Goal: Task Accomplishment & Management: Complete application form

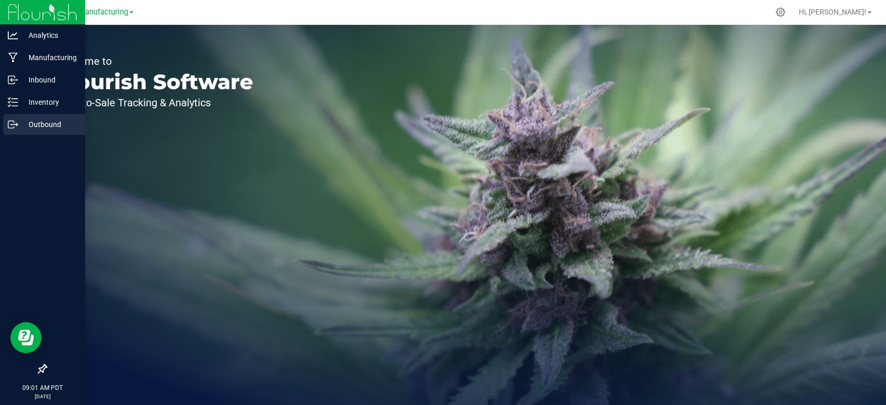
click at [27, 126] on p "Outbound" at bounding box center [49, 124] width 62 height 12
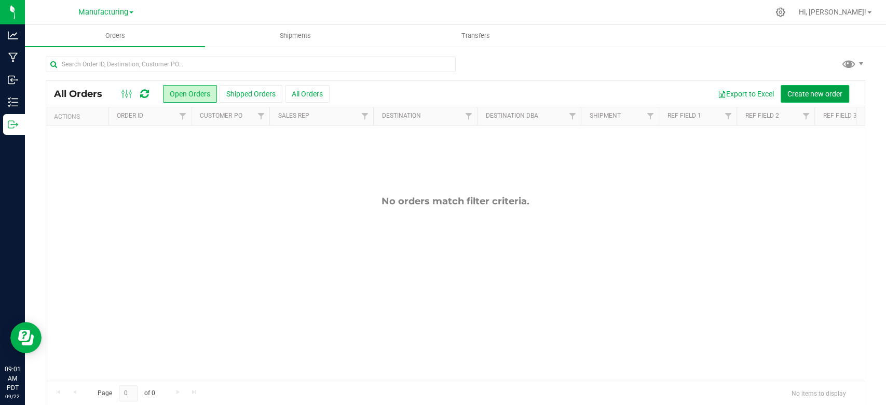
click at [818, 96] on span "Create new order" at bounding box center [814, 94] width 55 height 8
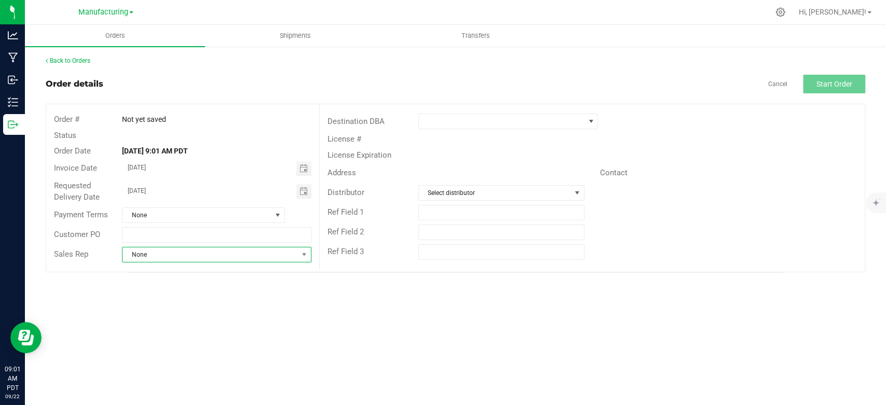
click at [193, 249] on span "None" at bounding box center [209, 255] width 175 height 15
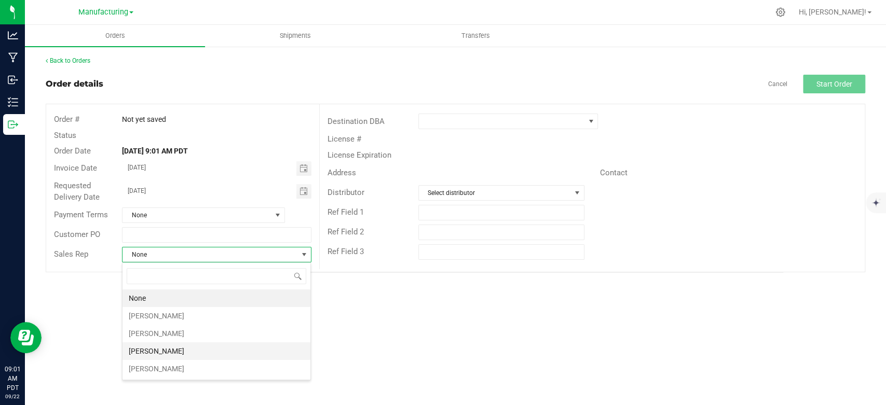
click at [193, 357] on li "[PERSON_NAME]" at bounding box center [216, 352] width 188 height 18
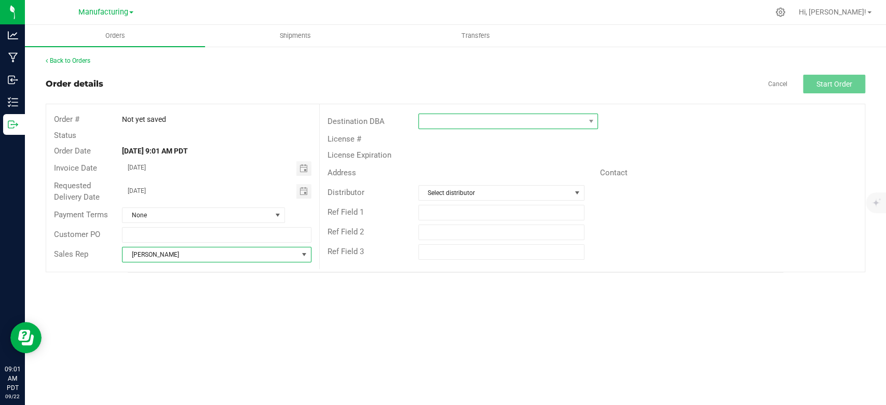
click at [528, 125] on span at bounding box center [502, 121] width 166 height 15
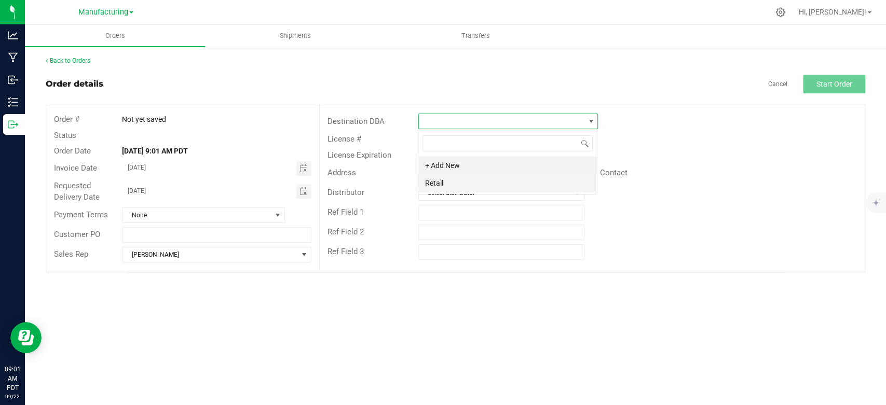
scroll to position [15, 180]
click at [477, 187] on li "Retail" at bounding box center [507, 183] width 179 height 18
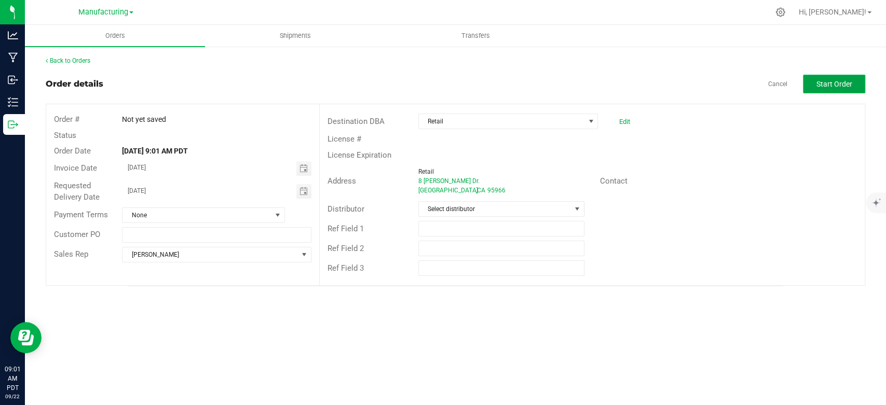
click at [837, 78] on button "Start Order" at bounding box center [834, 84] width 62 height 19
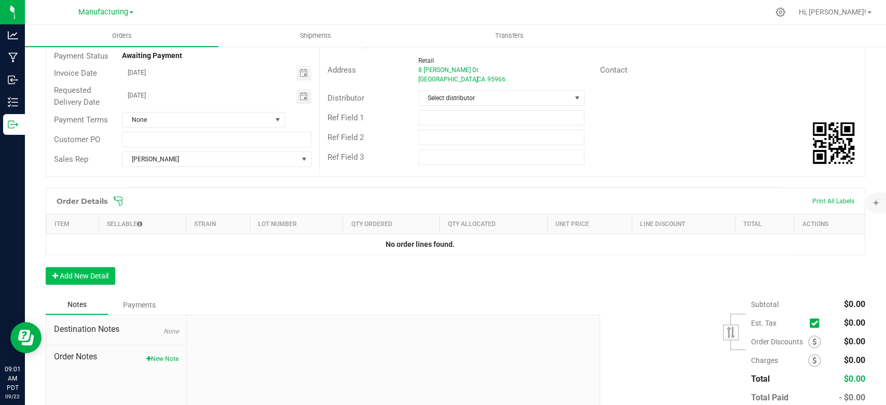
scroll to position [115, 0]
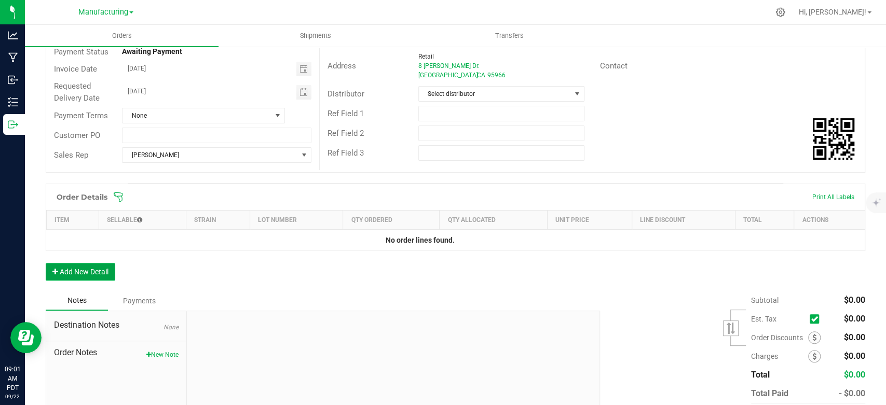
click at [87, 273] on button "Add New Detail" at bounding box center [81, 272] width 70 height 18
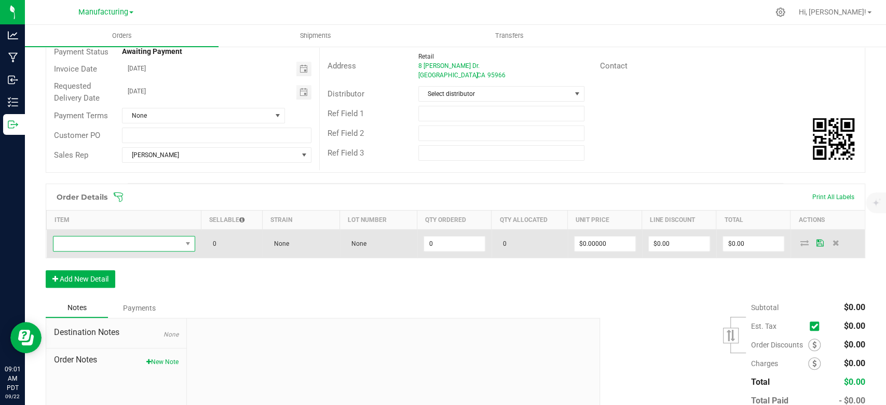
click at [104, 248] on span "NO DATA FOUND" at bounding box center [117, 244] width 128 height 15
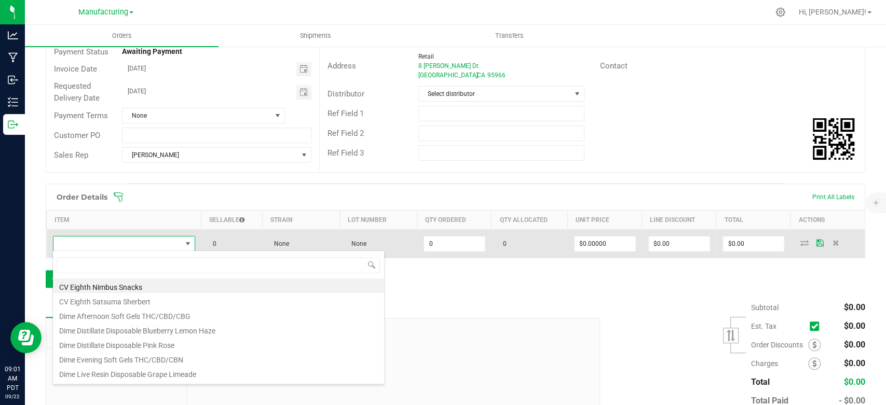
scroll to position [15, 137]
type input "mm pre"
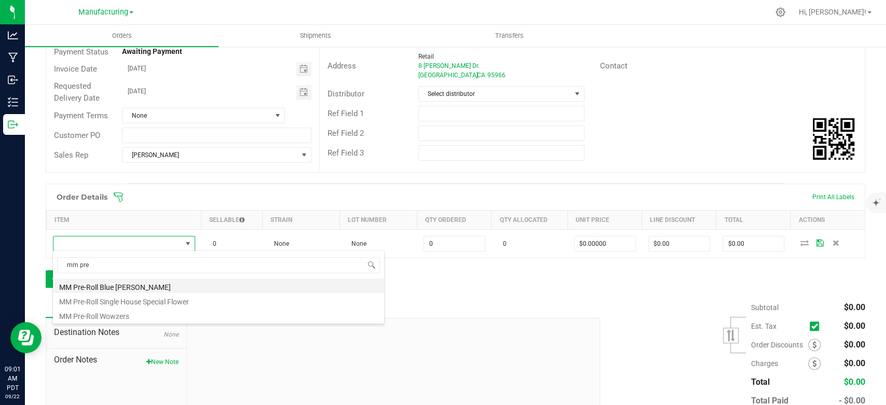
click at [109, 287] on li "MM Pre-Roll Blue [PERSON_NAME]" at bounding box center [218, 286] width 331 height 15
type input "0 ea"
type input "$9.09000"
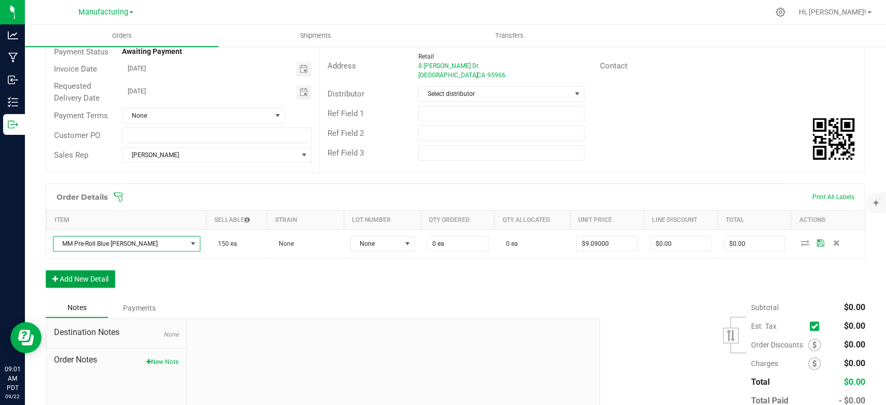
click at [100, 274] on button "Add New Detail" at bounding box center [81, 279] width 70 height 18
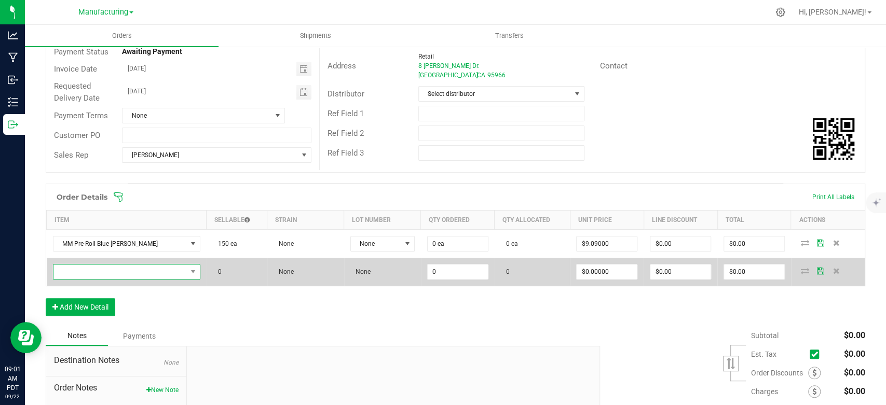
click at [100, 271] on span "NO DATA FOUND" at bounding box center [119, 272] width 133 height 15
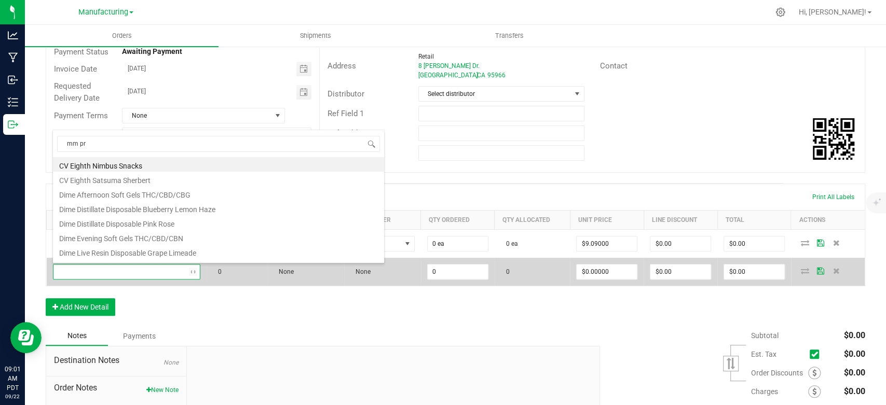
type input "mm pre"
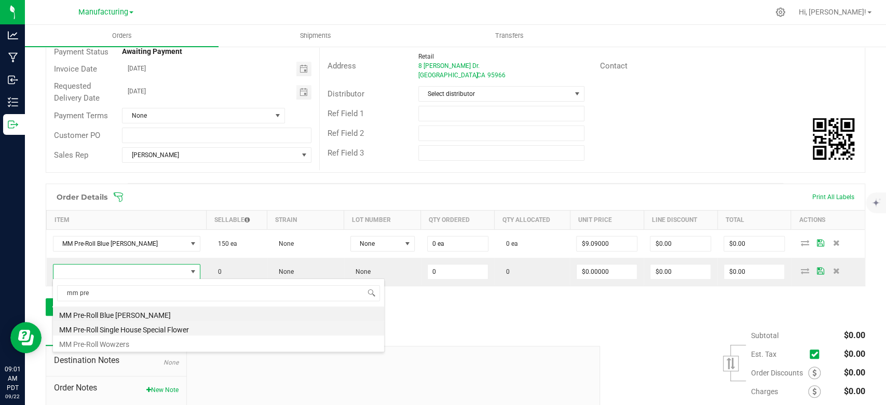
click at [121, 330] on li "MM Pre-Roll Single House Special Flower" at bounding box center [218, 328] width 331 height 15
type input "0 ea"
type input "$7.44000"
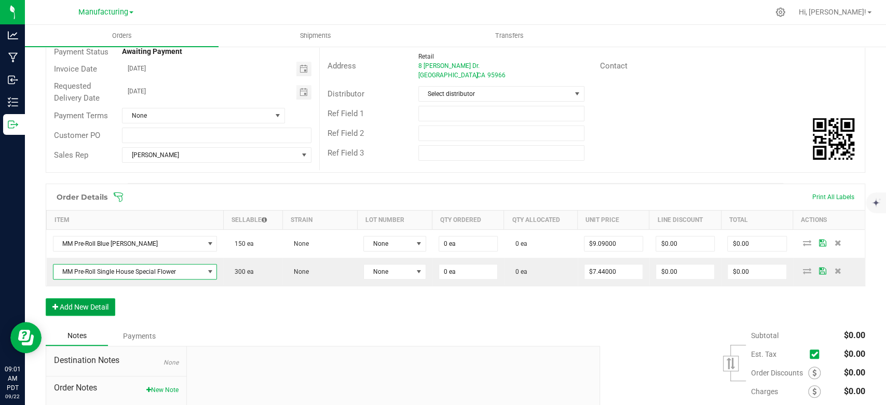
click at [104, 306] on button "Add New Detail" at bounding box center [81, 307] width 70 height 18
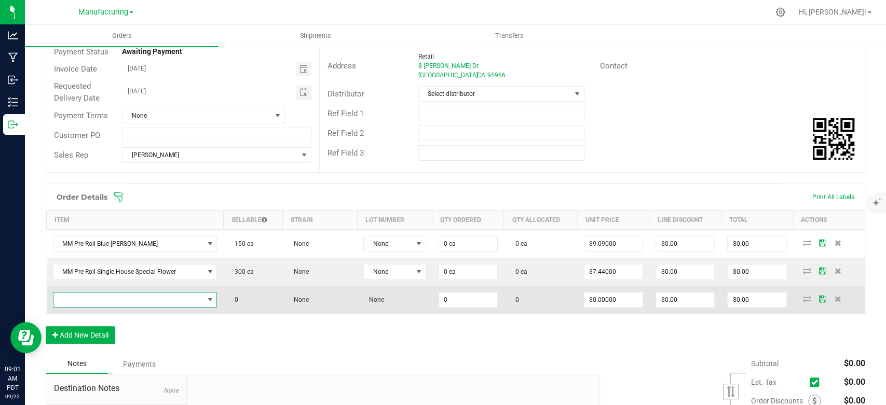
click at [107, 302] on span "NO DATA FOUND" at bounding box center [128, 300] width 151 height 15
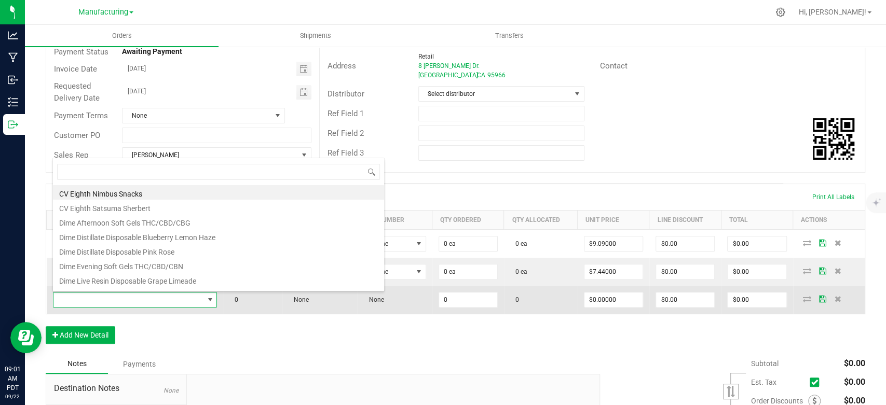
scroll to position [15, 160]
type input "mm pre"
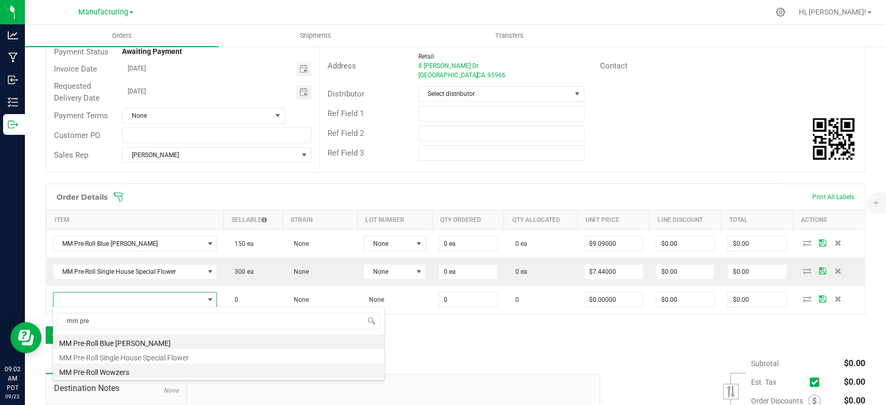
click at [128, 366] on li "MM Pre-Roll Wowzers" at bounding box center [218, 371] width 331 height 15
type input "0 ea"
type input "$9.09000"
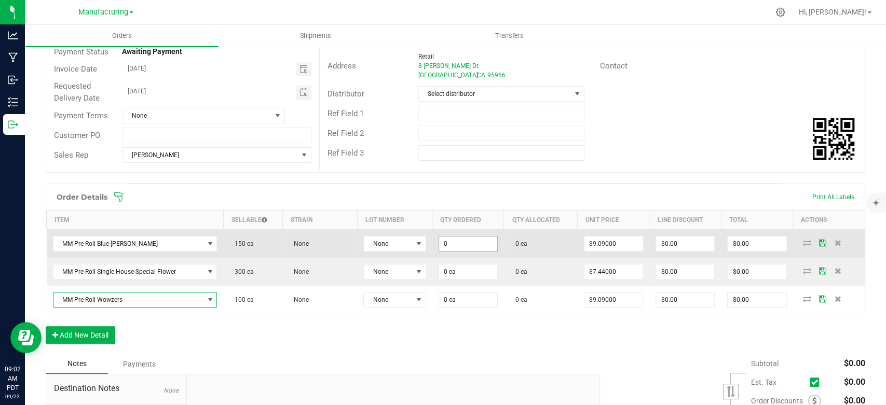
click at [471, 241] on input "0" at bounding box center [468, 244] width 58 height 15
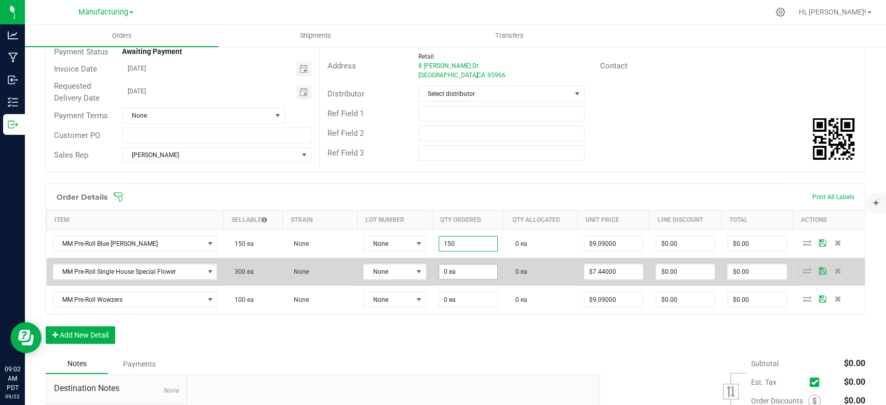
type input "150 ea"
type input "$1,363.50"
click at [464, 273] on input "0" at bounding box center [468, 272] width 58 height 15
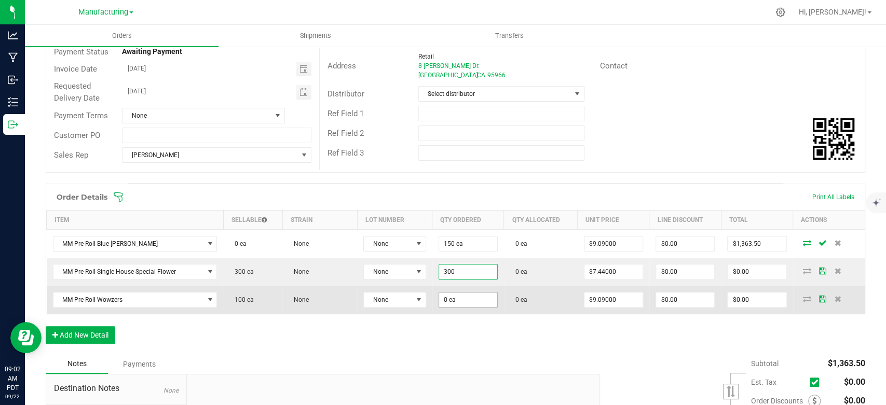
type input "300 ea"
type input "$2,232.00"
click at [465, 305] on input "0" at bounding box center [468, 300] width 58 height 15
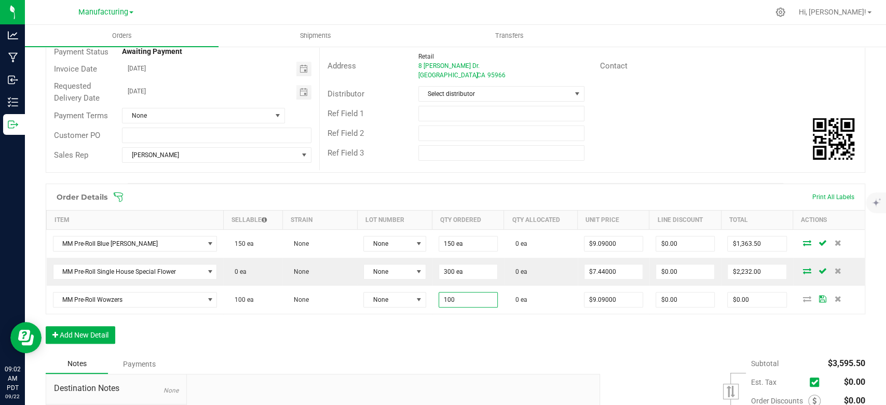
type input "100 ea"
type input "$909.00"
click at [457, 359] on div "Notes Payments" at bounding box center [319, 364] width 547 height 20
click at [94, 336] on button "Add New Detail" at bounding box center [81, 335] width 70 height 18
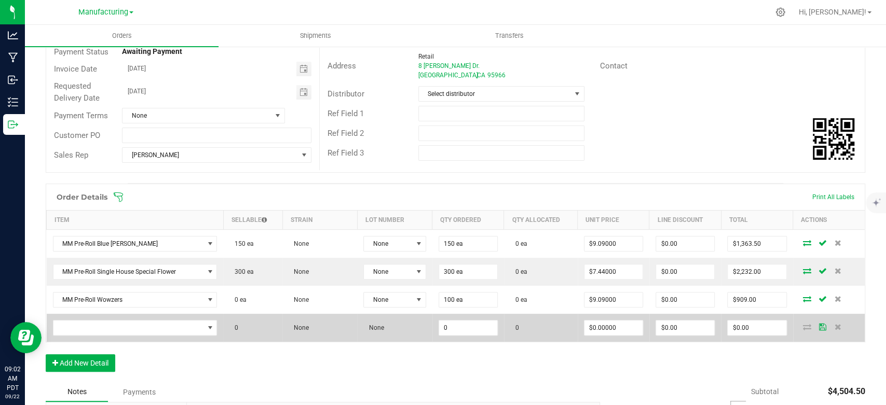
click at [119, 335] on td at bounding box center [135, 328] width 177 height 28
click at [116, 327] on span "NO DATA FOUND" at bounding box center [128, 328] width 151 height 15
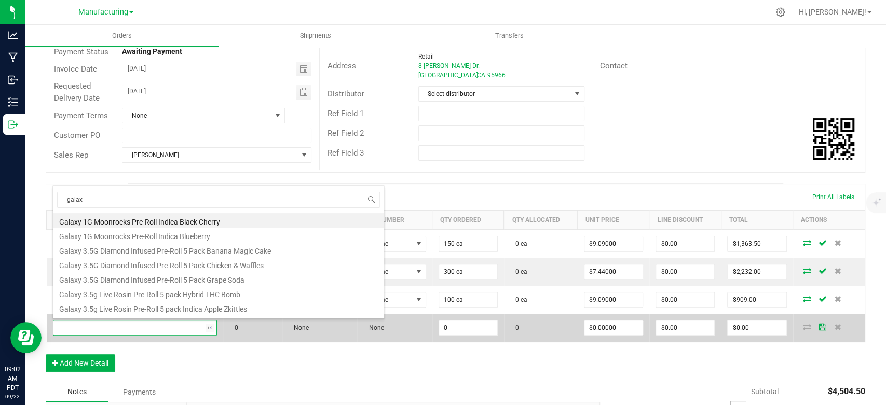
type input "galaxy"
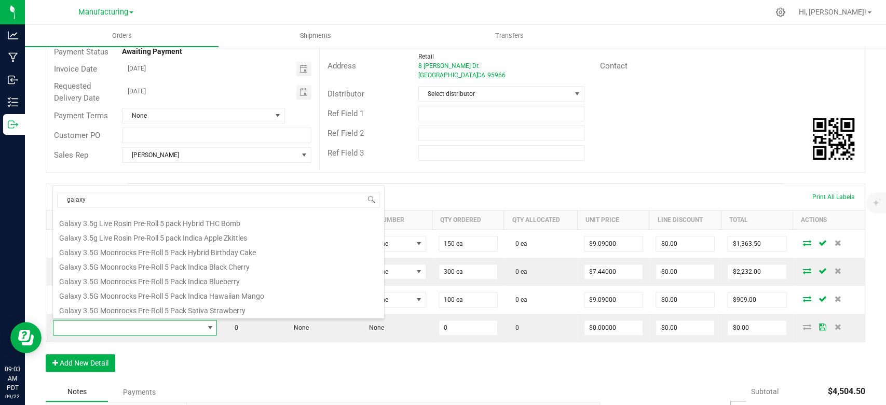
scroll to position [13, 0]
click at [220, 232] on li "Galaxy 3.5G Diamond Infused Pre-Roll 5 Pack Banana Magic Cake" at bounding box center [218, 236] width 331 height 15
type input "0 ea"
type input "$35.54000"
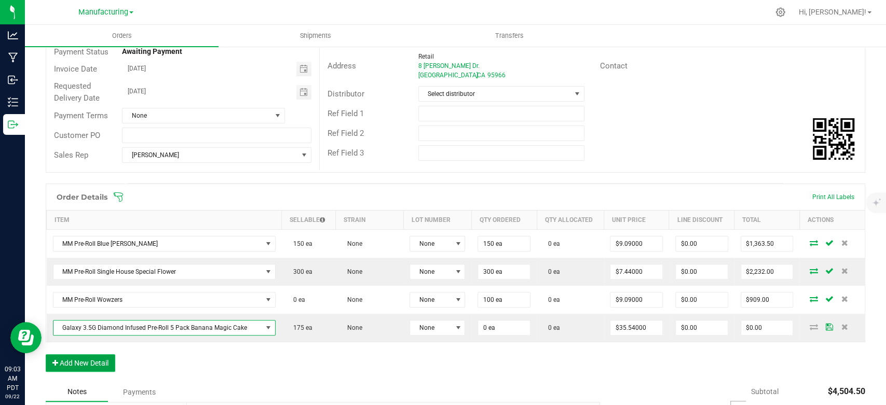
click at [104, 354] on button "Add New Detail" at bounding box center [81, 363] width 70 height 18
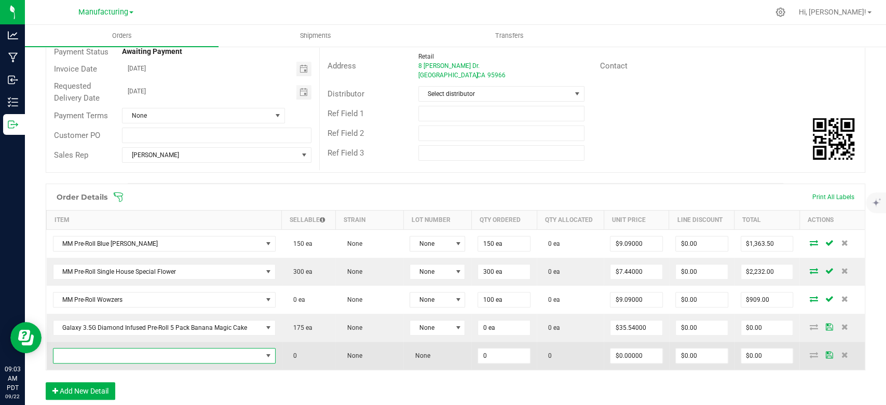
click at [108, 353] on span "NO DATA FOUND" at bounding box center [157, 356] width 209 height 15
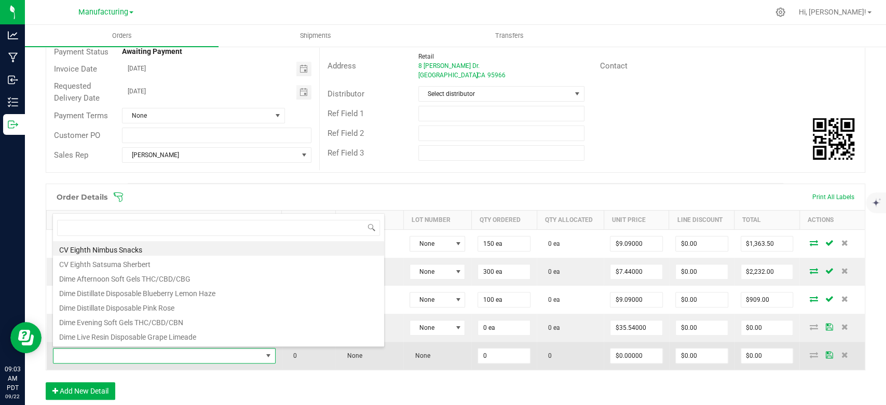
scroll to position [15, 218]
type input "3.5"
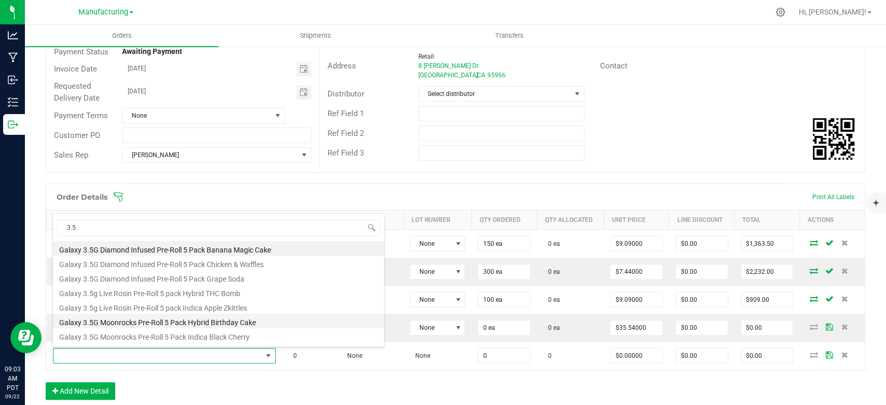
click at [234, 323] on li "Galaxy 3.5G Moonrocks Pre-Roll 5 Pack Hybrid Birthday Cake" at bounding box center [218, 321] width 331 height 15
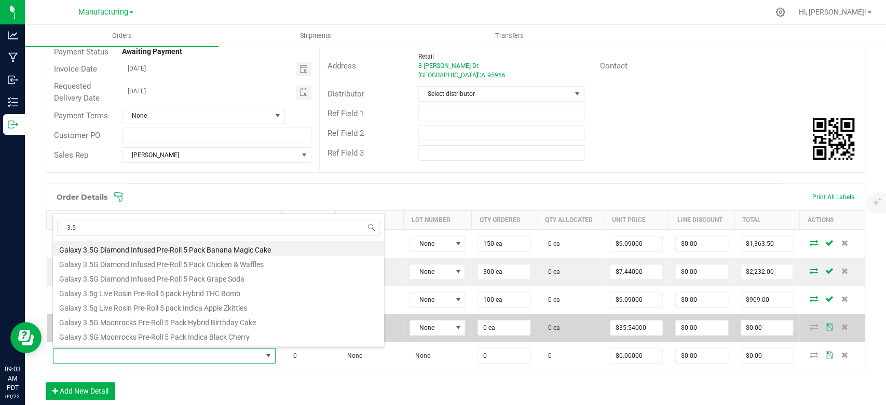
type input "0 ea"
type input "$35.54000"
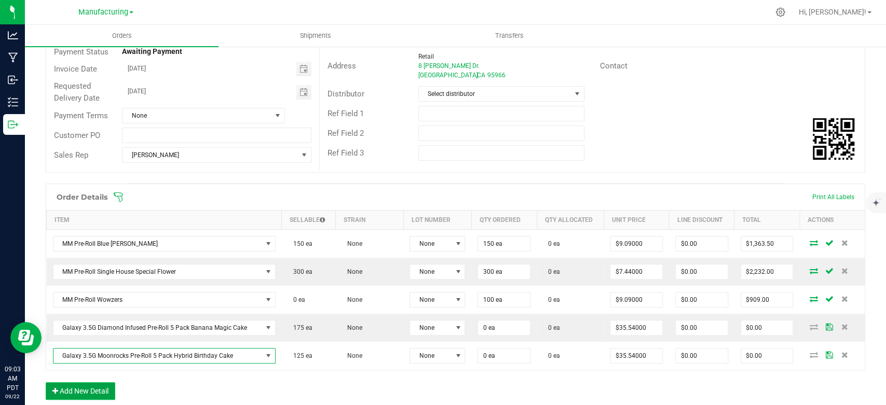
click at [77, 389] on button "Add New Detail" at bounding box center [81, 392] width 70 height 18
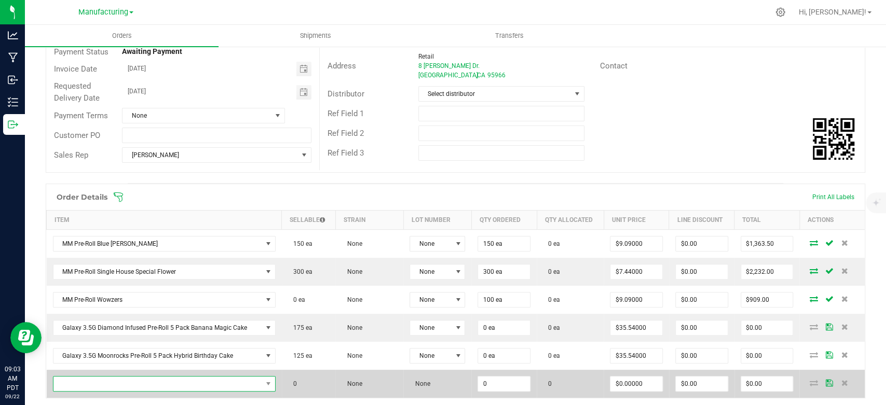
click at [82, 381] on span "NO DATA FOUND" at bounding box center [157, 384] width 209 height 15
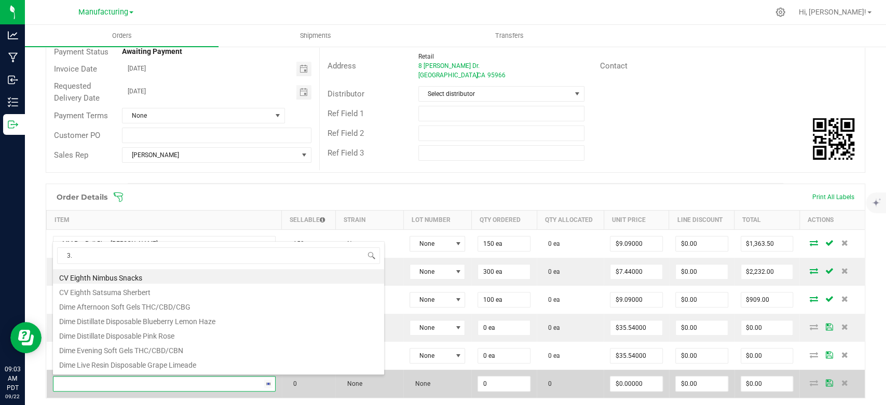
type input "3.5"
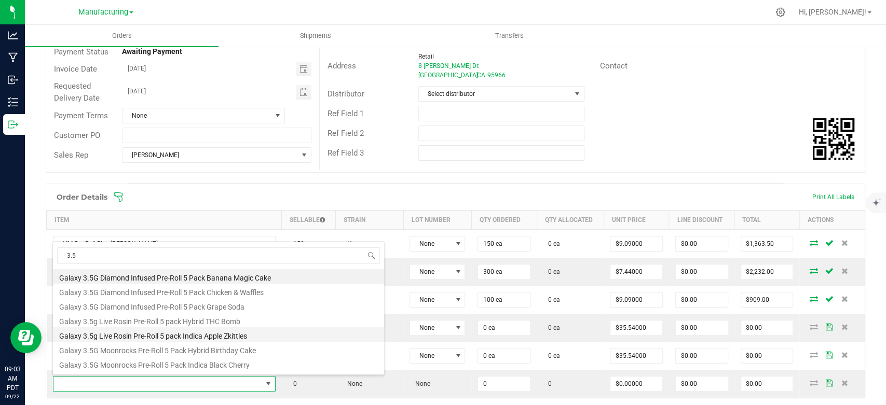
scroll to position [56, 0]
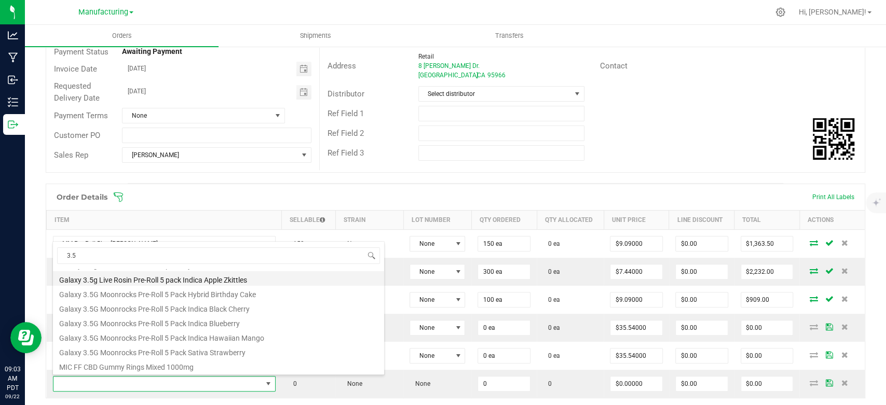
click at [175, 339] on li "Galaxy 3.5G Moonrocks Pre-Roll 5 Pack Indica Hawaiian Mango" at bounding box center [218, 337] width 331 height 15
type input "0 ea"
type input "$35.54000"
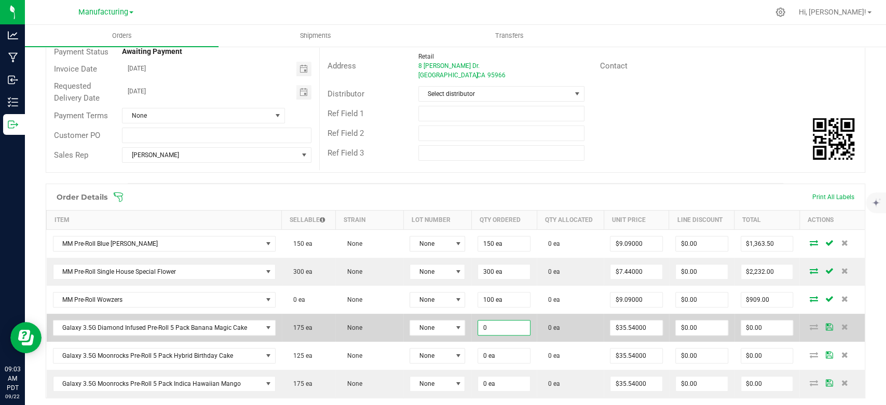
click at [502, 324] on input "0" at bounding box center [504, 328] width 52 height 15
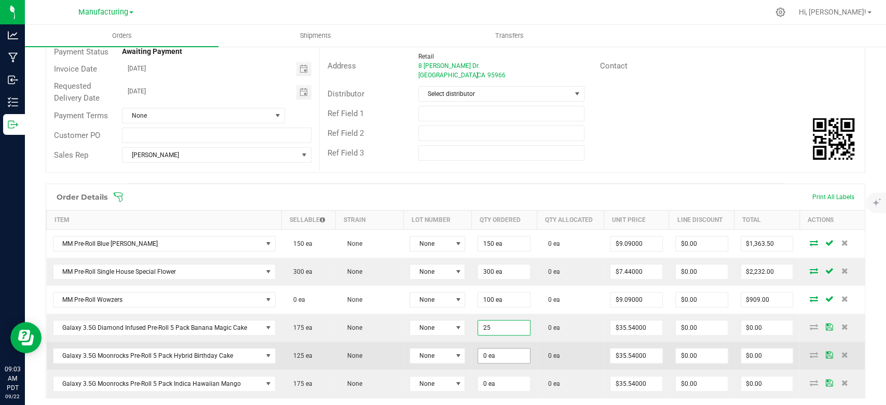
type input "25 ea"
type input "$888.50"
click at [518, 359] on input "0" at bounding box center [504, 356] width 52 height 15
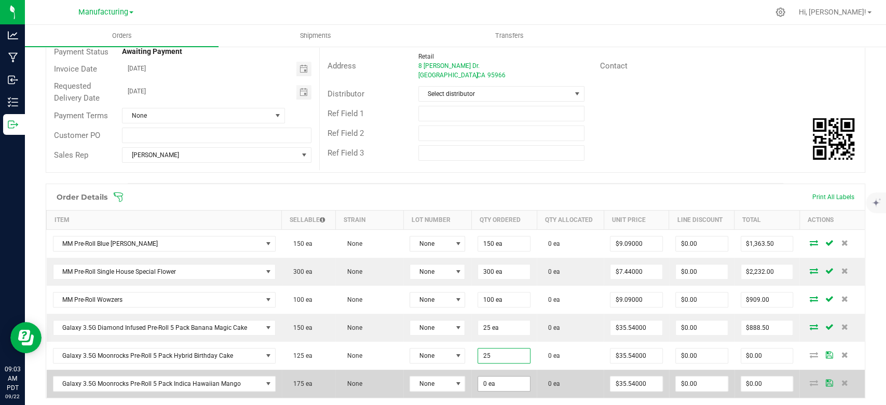
click at [504, 386] on input "0 ea" at bounding box center [504, 384] width 52 height 15
type input "25 ea"
type input "$888.50"
type input "25 ea"
type input "$888.50"
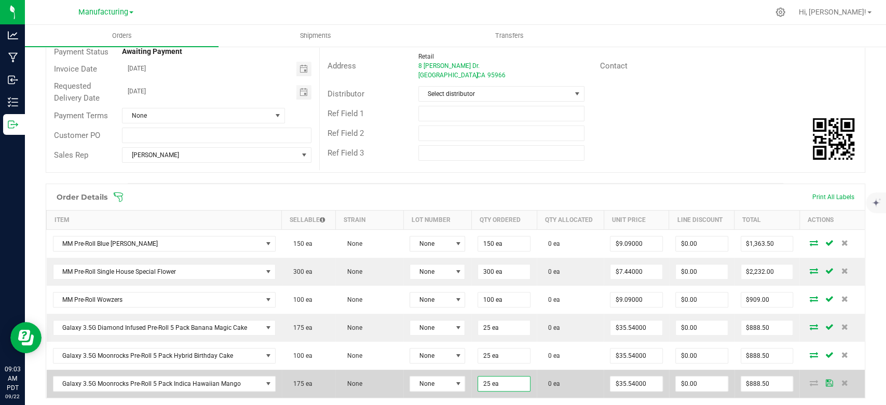
click at [543, 381] on span "0 ea" at bounding box center [551, 383] width 17 height 7
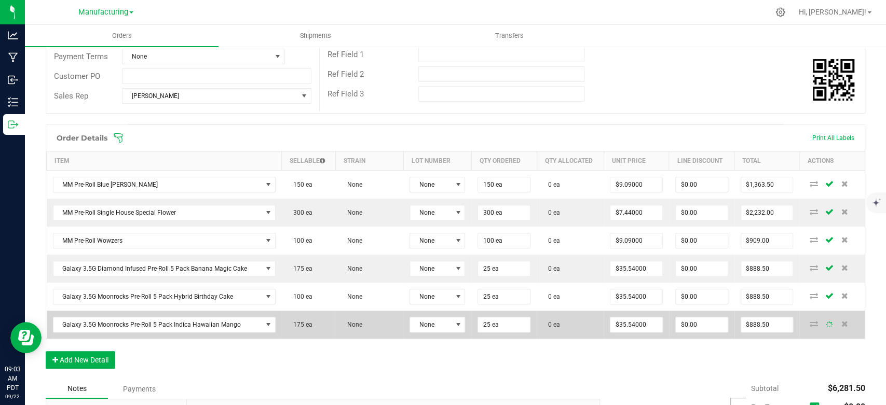
scroll to position [230, 0]
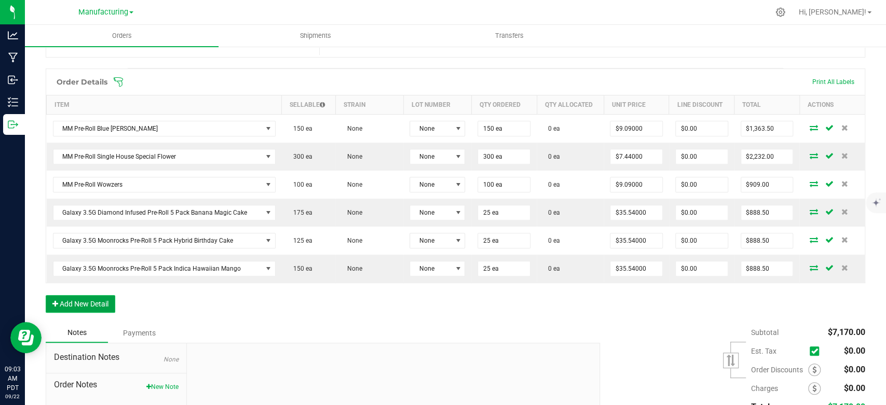
click at [97, 304] on button "Add New Detail" at bounding box center [81, 304] width 70 height 18
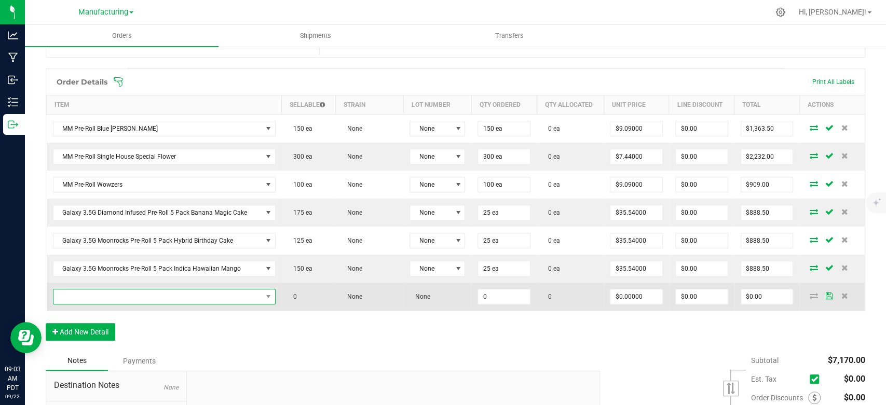
click at [111, 296] on span "NO DATA FOUND" at bounding box center [157, 297] width 209 height 15
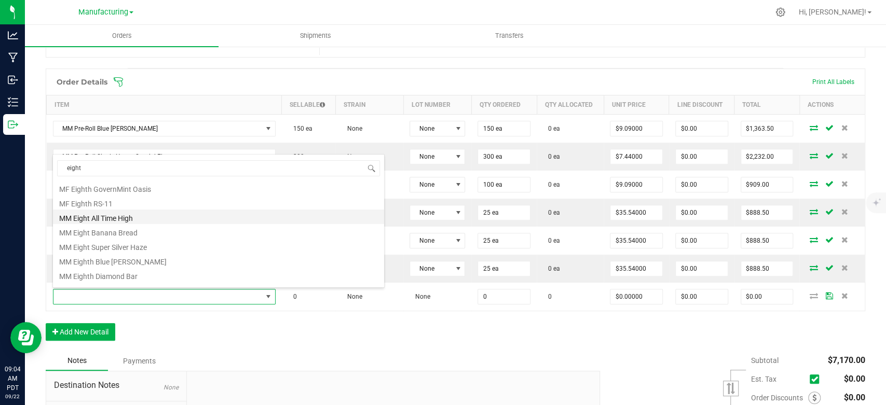
scroll to position [129, 0]
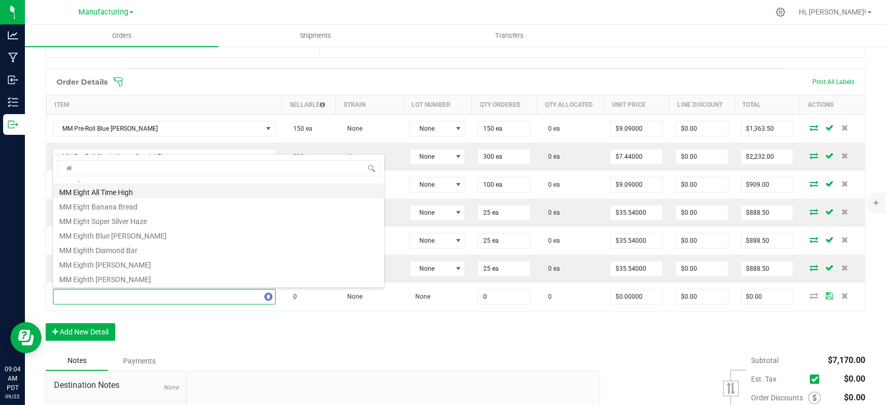
type input "e"
type input "q"
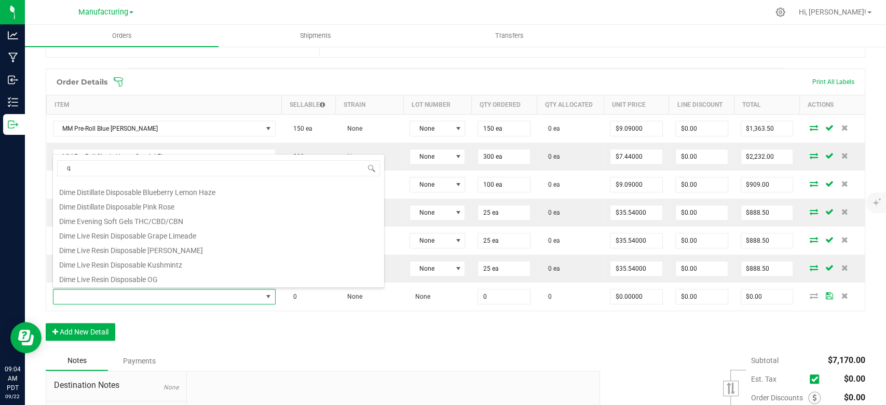
scroll to position [0, 0]
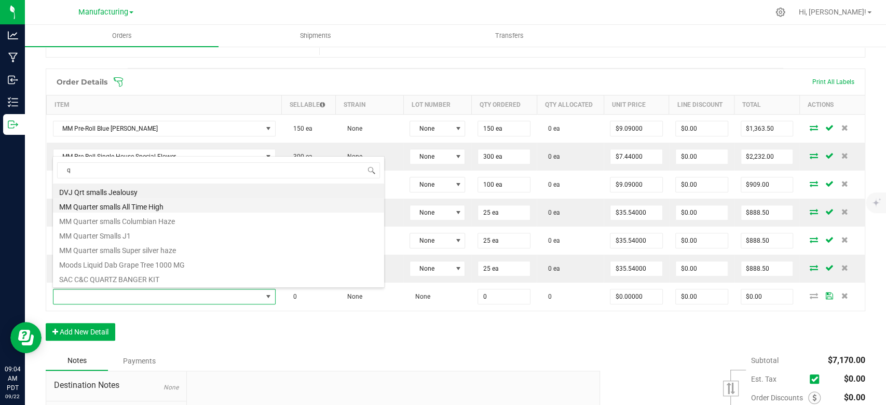
click at [143, 204] on li "MM Quarter smalls All Time High" at bounding box center [218, 205] width 331 height 15
type input "0 ea"
type input "$41.32000"
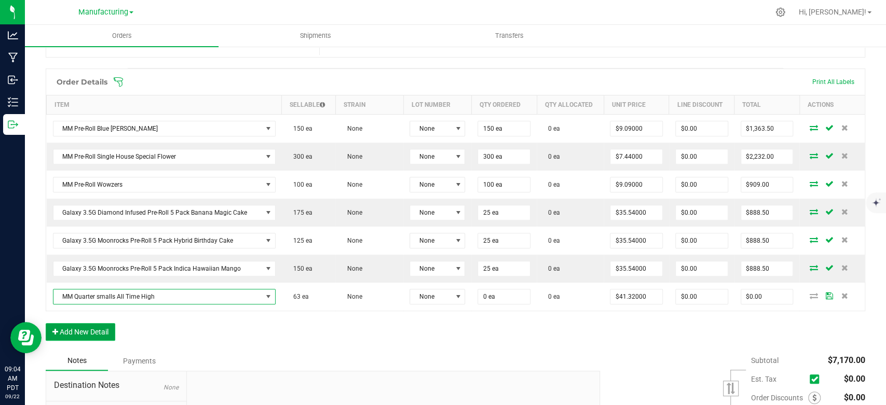
click at [101, 328] on button "Add New Detail" at bounding box center [81, 332] width 70 height 18
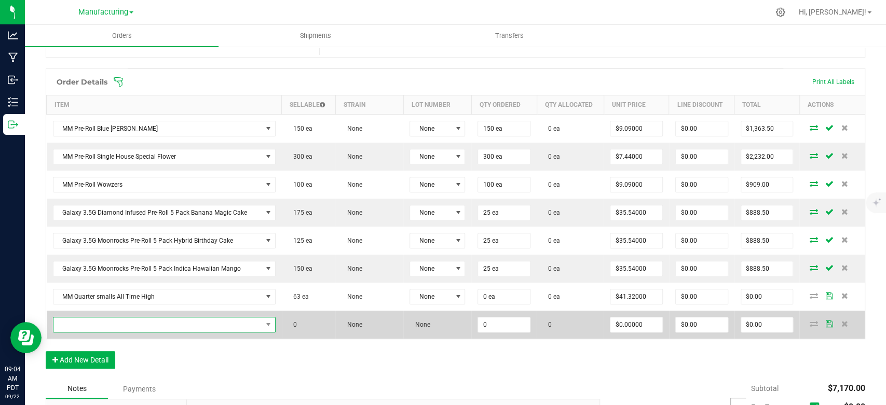
click at [103, 325] on span "NO DATA FOUND" at bounding box center [157, 325] width 209 height 15
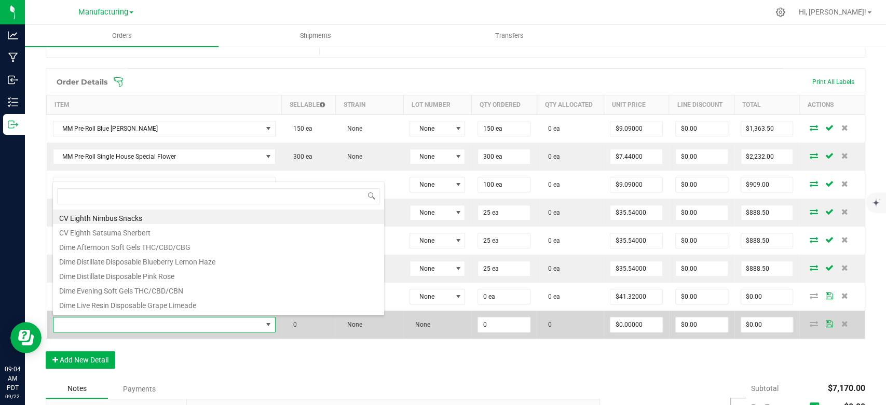
type input "q"
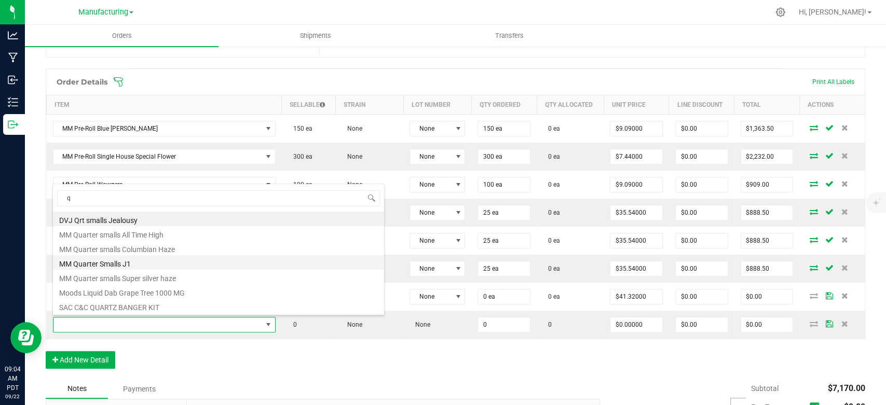
click at [132, 266] on li "MM Quarter Smalls J1" at bounding box center [218, 262] width 331 height 15
type input "0 ea"
type input "$34.17000"
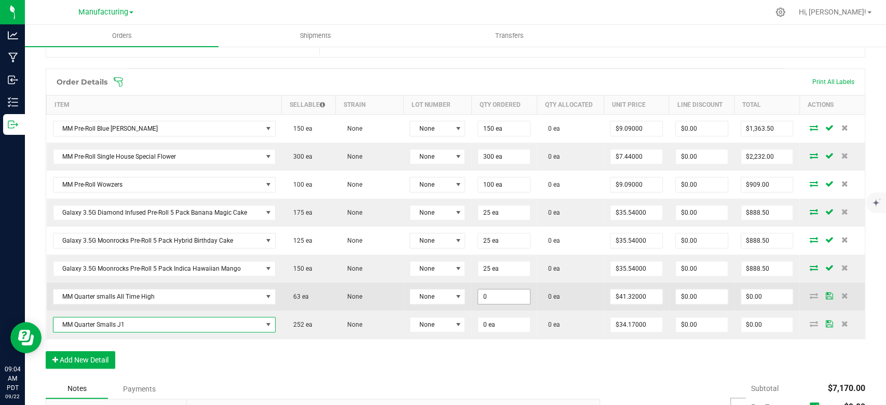
click at [494, 297] on input "0" at bounding box center [504, 297] width 52 height 15
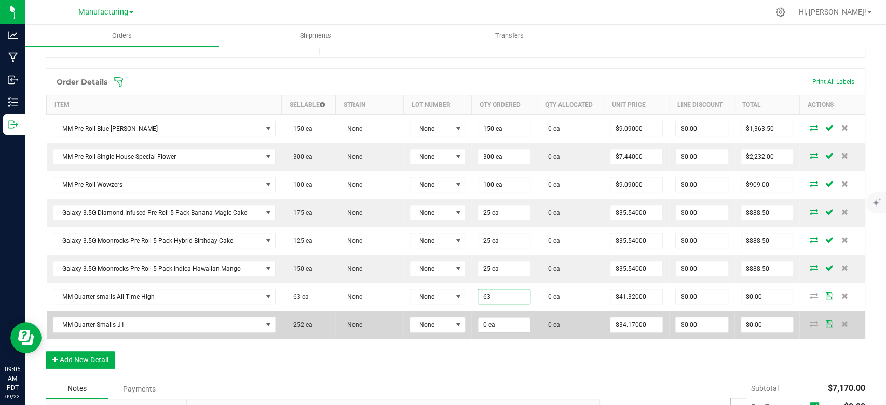
type input "63 ea"
type input "$2,603.16"
click at [498, 320] on input "0" at bounding box center [504, 325] width 52 height 15
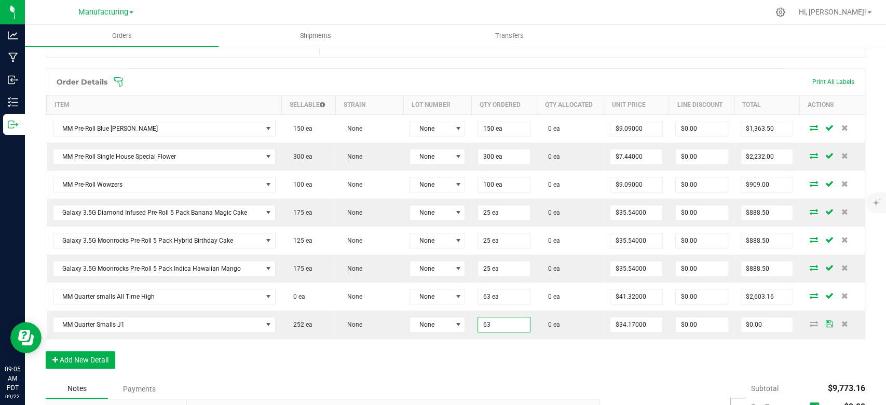
type input "63 ea"
type input "$2,152.71"
click at [473, 362] on div "Order Details Print All Labels Item Sellable Strain Lot Number Qty Ordered Qty …" at bounding box center [456, 224] width 820 height 311
click at [84, 360] on button "Add New Detail" at bounding box center [81, 360] width 70 height 18
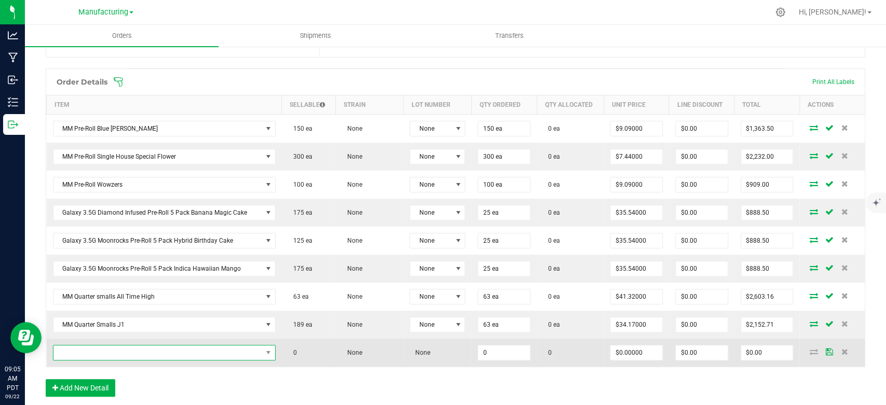
click at [89, 349] on span "NO DATA FOUND" at bounding box center [157, 353] width 209 height 15
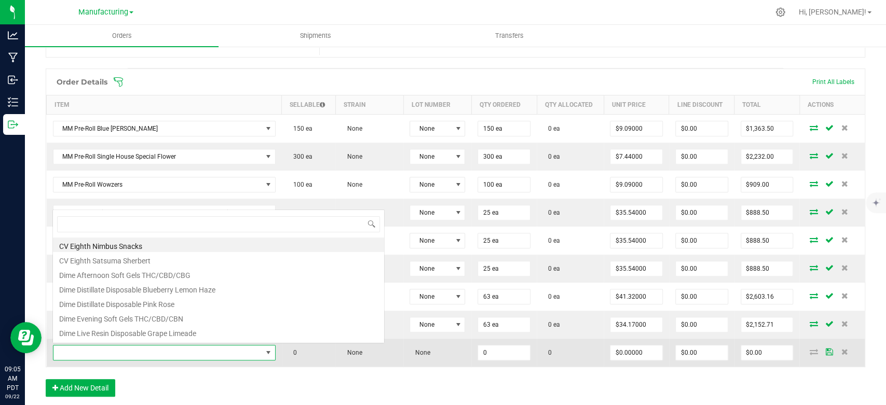
scroll to position [15, 218]
type input "q"
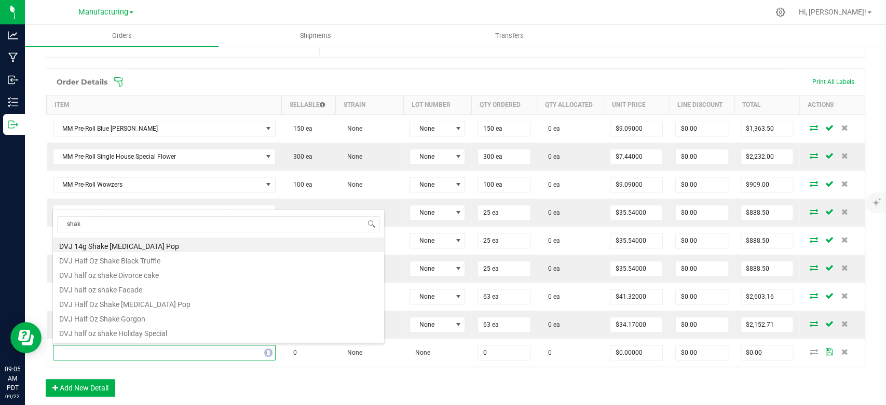
type input "shake"
click at [175, 333] on li "DVJ half oz shake Holiday Special" at bounding box center [218, 332] width 331 height 15
type input "0 ea"
type input "$12.50000"
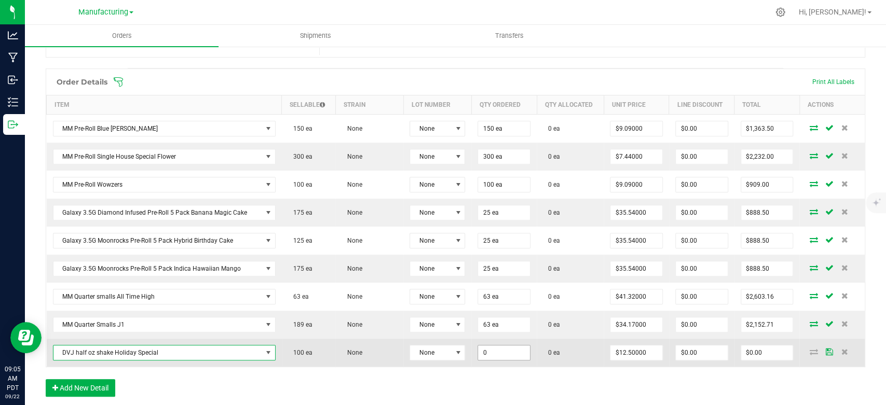
click at [487, 346] on input "0" at bounding box center [504, 353] width 52 height 15
type input "6"
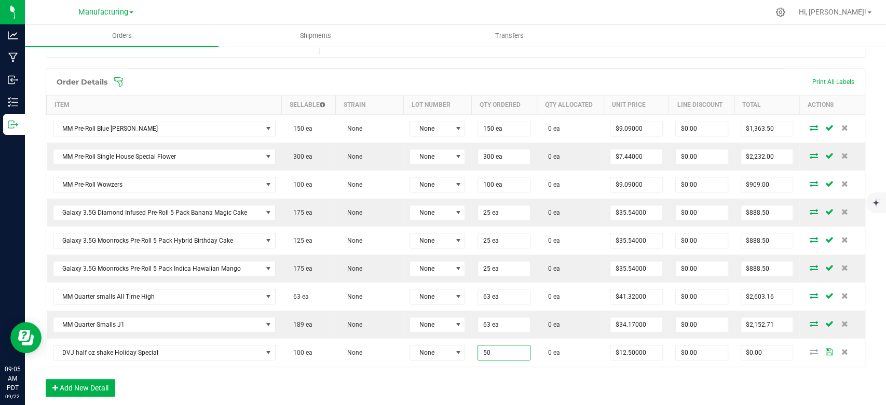
type input "50 ea"
type input "$625.00"
click at [398, 391] on div "Order Details Print All Labels Item Sellable Strain Lot Number Qty Ordered Qty …" at bounding box center [456, 238] width 820 height 339
click at [87, 389] on button "Add New Detail" at bounding box center [81, 388] width 70 height 18
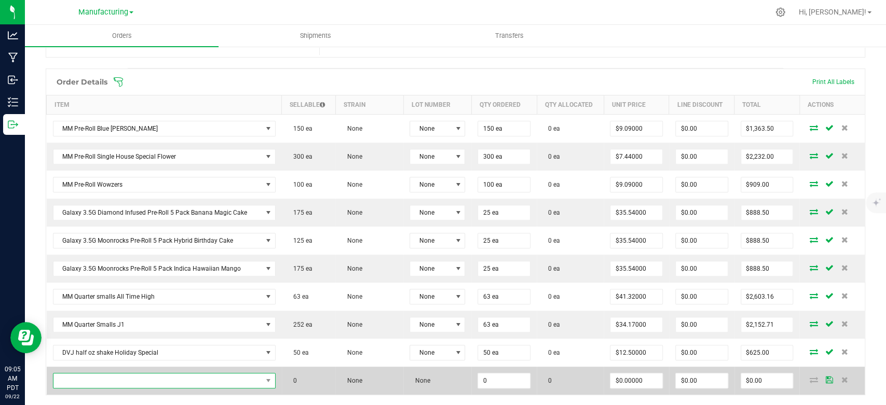
click at [96, 381] on span "NO DATA FOUND" at bounding box center [157, 381] width 209 height 15
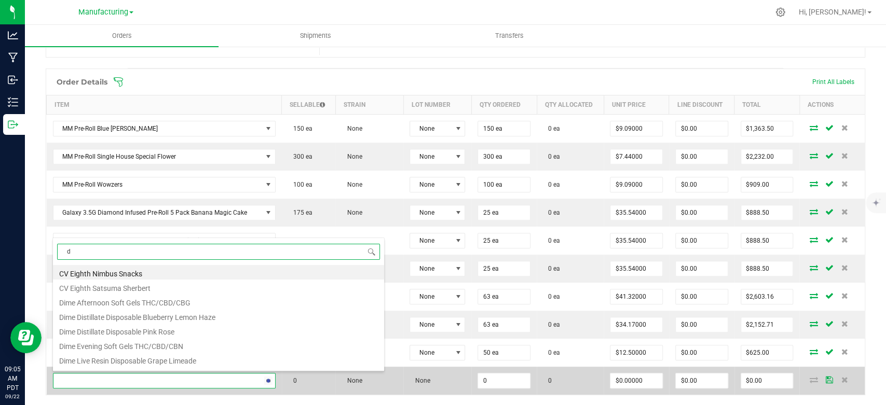
type input "d9"
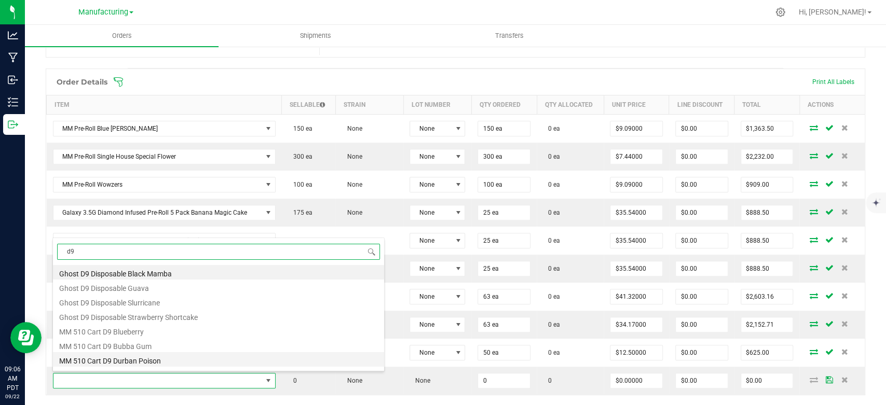
click at [146, 357] on li "MM 510 Cart D9 Durban Poison" at bounding box center [218, 359] width 331 height 15
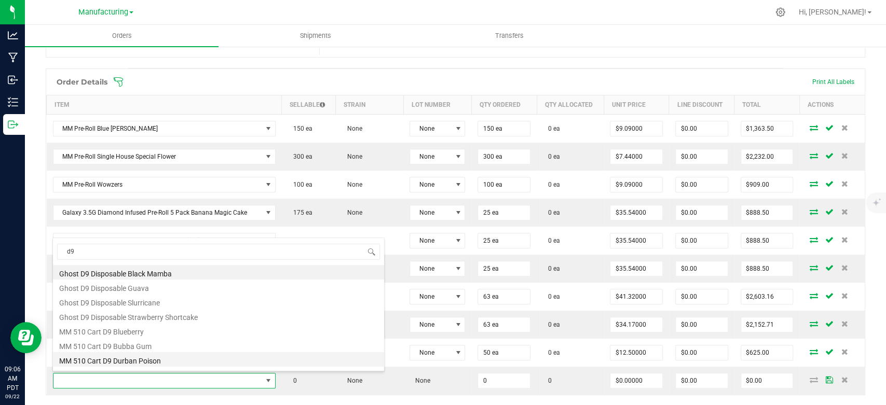
type input "0 ea"
type input "$20.66000"
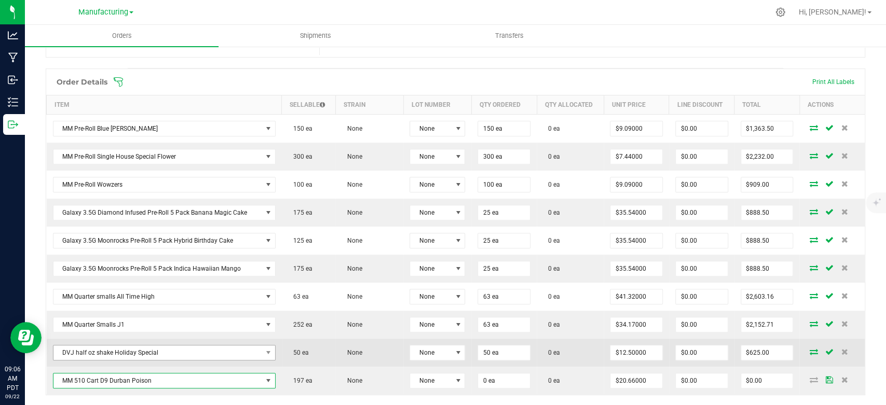
scroll to position [346, 0]
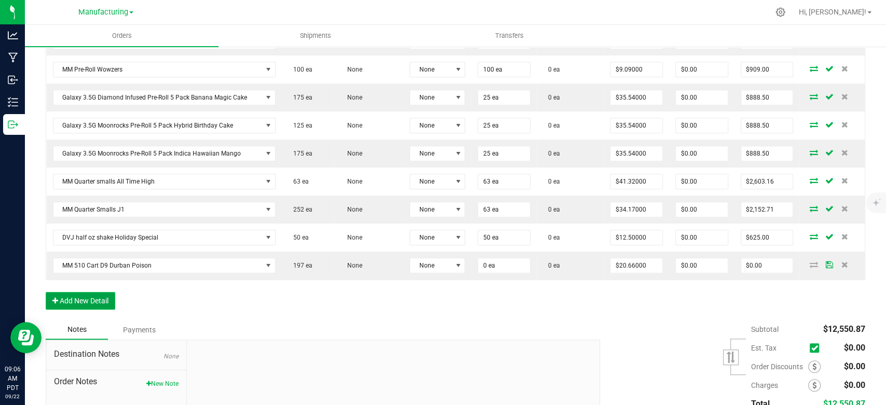
click at [98, 297] on button "Add New Detail" at bounding box center [81, 301] width 70 height 18
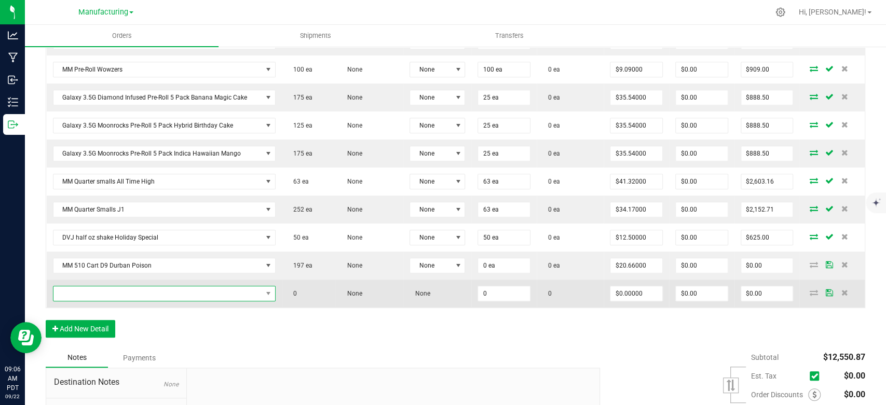
click at [100, 294] on span "NO DATA FOUND" at bounding box center [157, 294] width 209 height 15
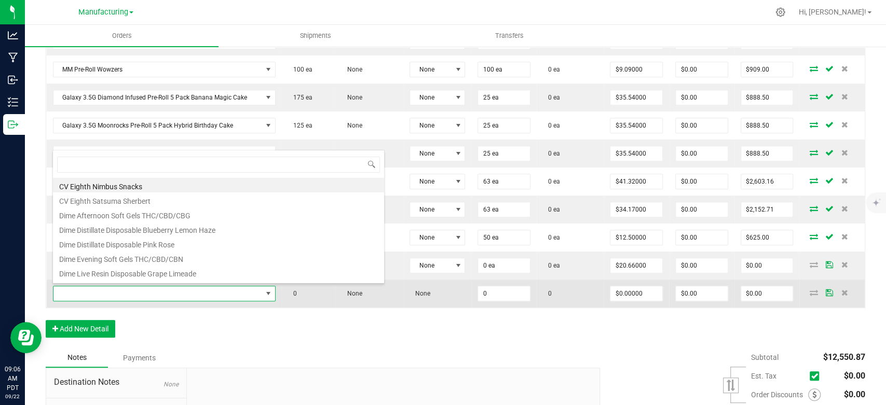
scroll to position [15, 218]
type input "d9"
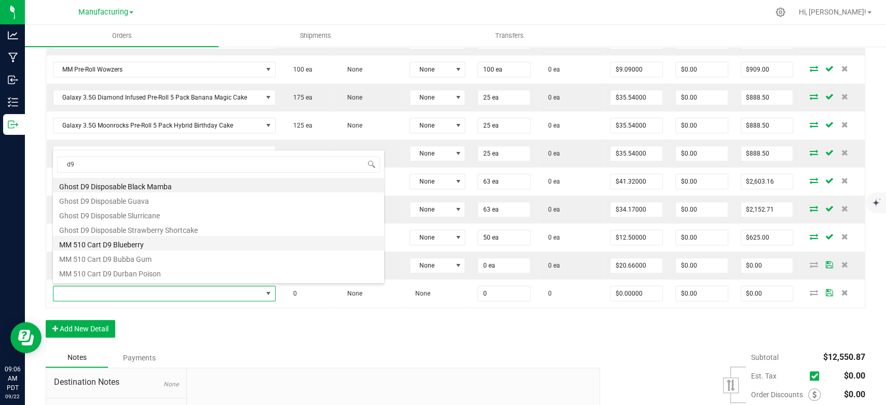
scroll to position [58, 0]
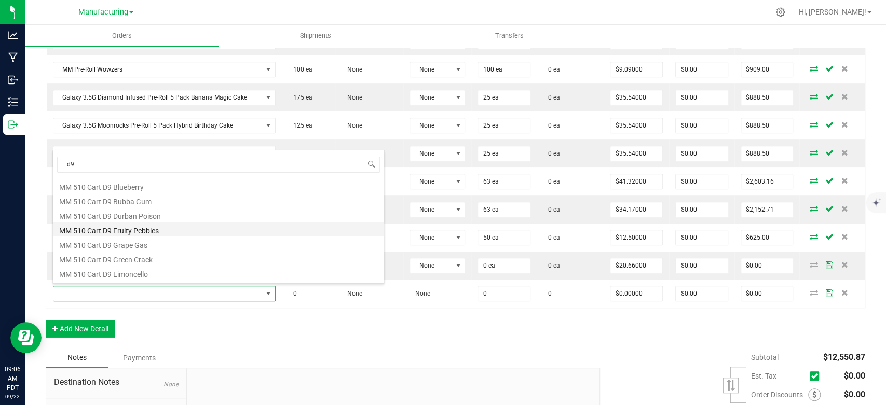
click at [161, 235] on li "MM 510 Cart D9 Fruity Pebbles" at bounding box center [218, 229] width 331 height 15
type input "0 ea"
type input "$20.66000"
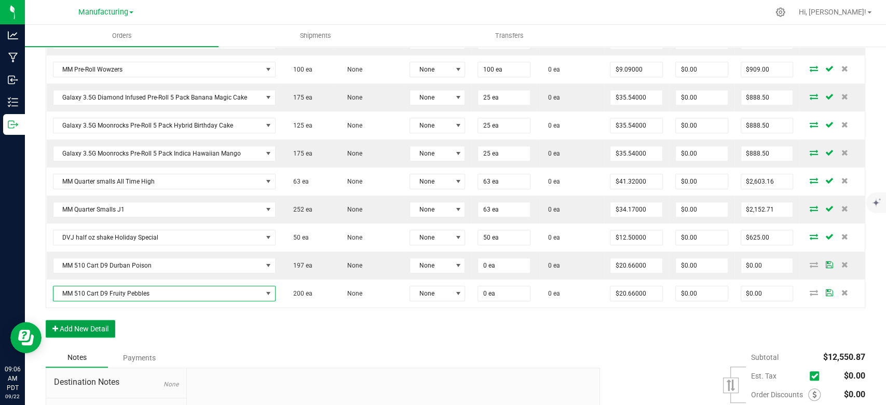
click at [108, 323] on button "Add New Detail" at bounding box center [81, 329] width 70 height 18
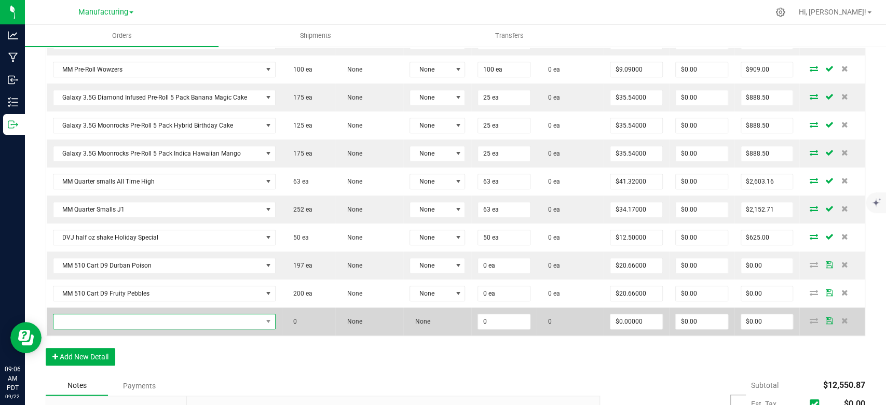
click at [108, 317] on span "NO DATA FOUND" at bounding box center [157, 322] width 209 height 15
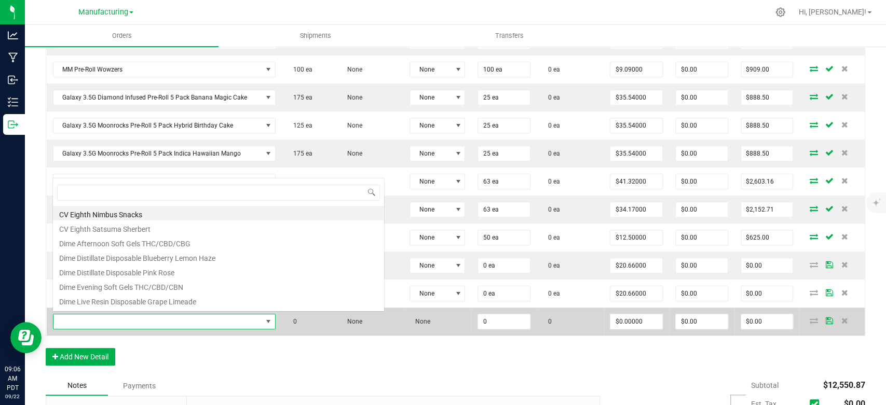
scroll to position [15, 218]
type input "d9"
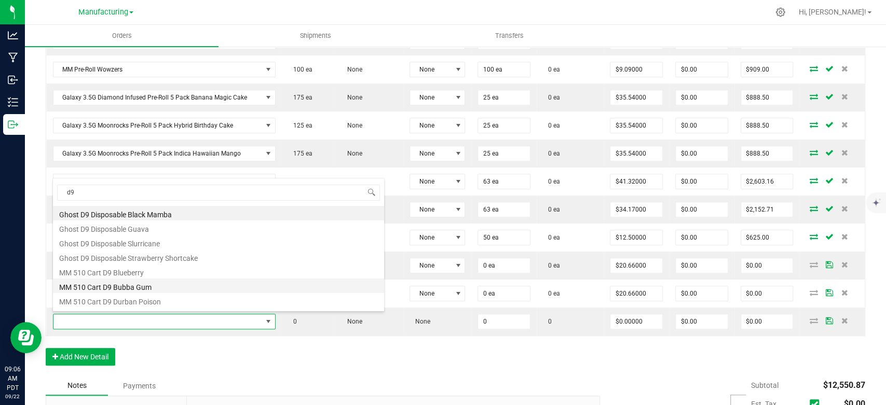
scroll to position [58, 0]
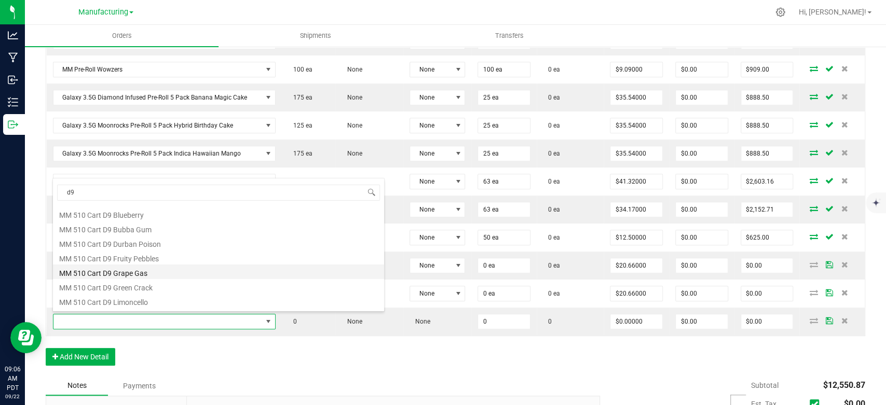
click at [150, 273] on li "MM 510 Cart D9 Grape Gas" at bounding box center [218, 272] width 331 height 15
type input "0 ea"
type input "$20.66000"
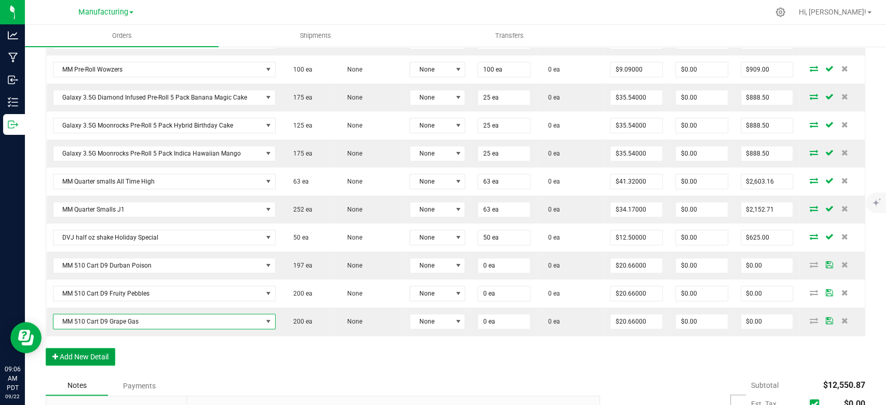
click at [93, 357] on button "Add New Detail" at bounding box center [81, 357] width 70 height 18
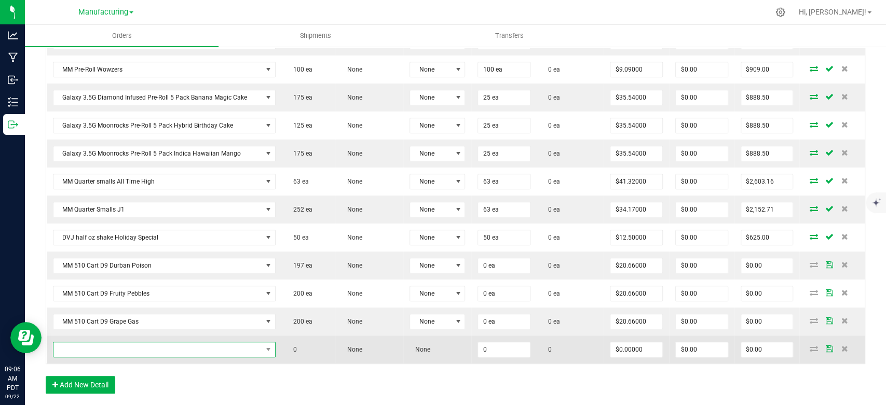
click at [111, 346] on span "NO DATA FOUND" at bounding box center [157, 350] width 209 height 15
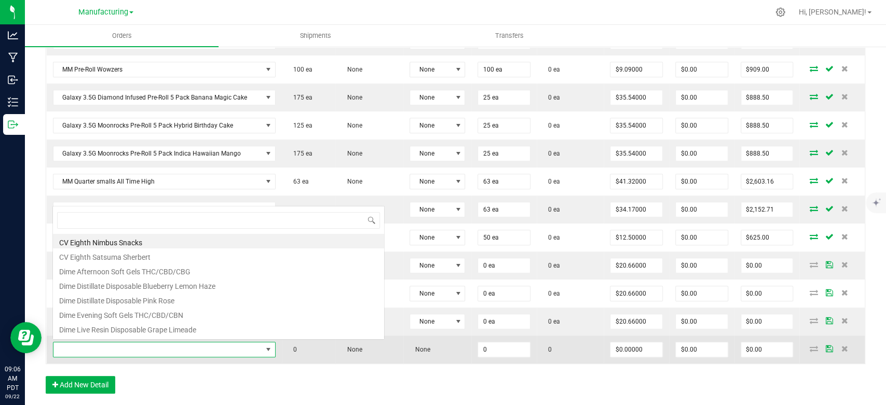
scroll to position [0, 0]
type input "d9"
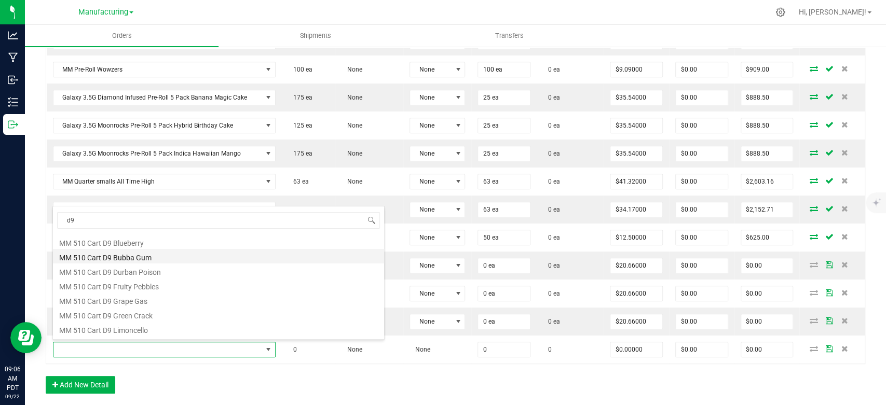
scroll to position [115, 0]
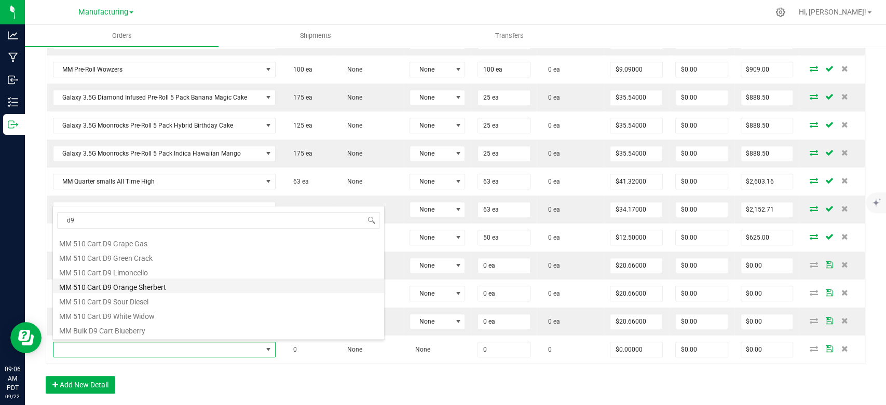
click at [163, 284] on li "MM 510 Cart D9 Orange Sherbert" at bounding box center [218, 286] width 331 height 15
type input "0 ea"
type input "$20.66000"
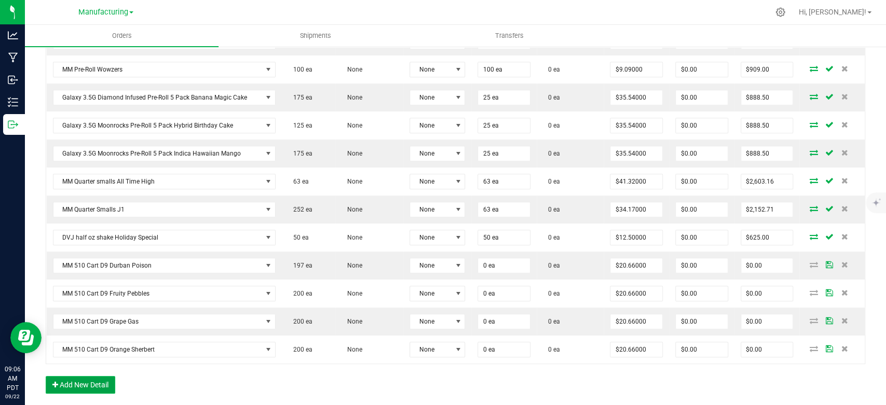
click at [103, 379] on button "Add New Detail" at bounding box center [81, 385] width 70 height 18
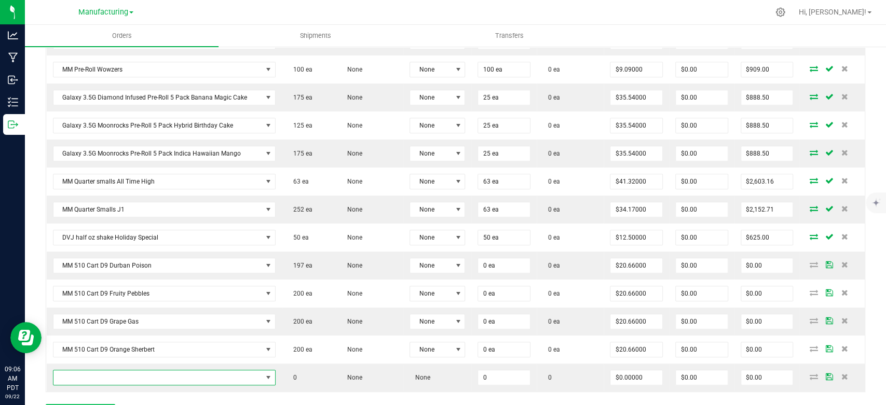
click at [106, 372] on span "NO DATA FOUND" at bounding box center [157, 378] width 209 height 15
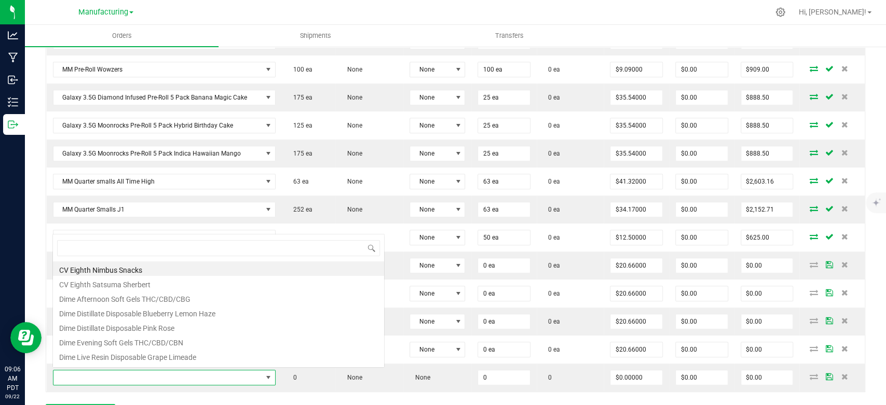
scroll to position [15, 218]
type input "d9"
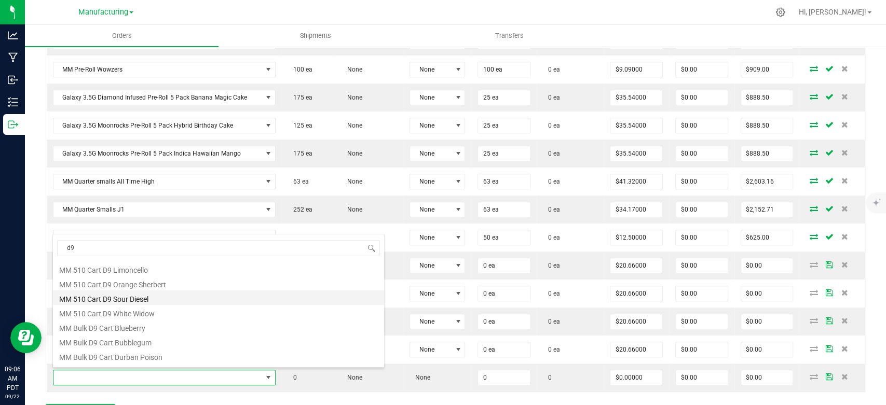
scroll to position [173, 0]
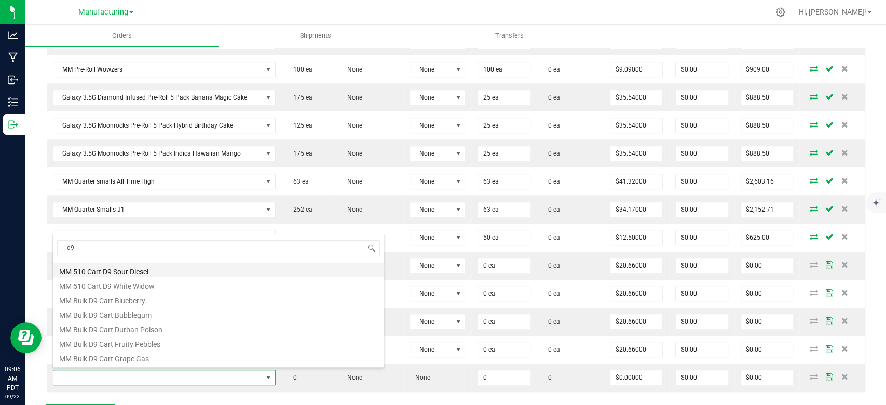
click at [147, 274] on li "MM 510 Cart D9 Sour Diesel" at bounding box center [218, 270] width 331 height 15
type input "0 ea"
type input "$20.66000"
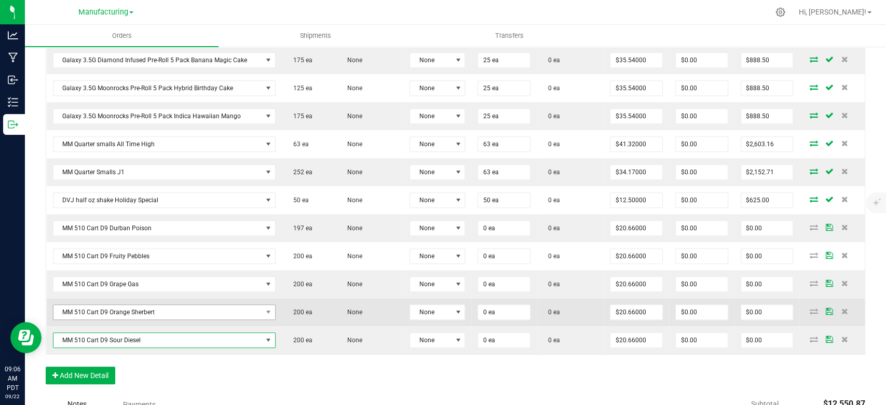
scroll to position [403, 0]
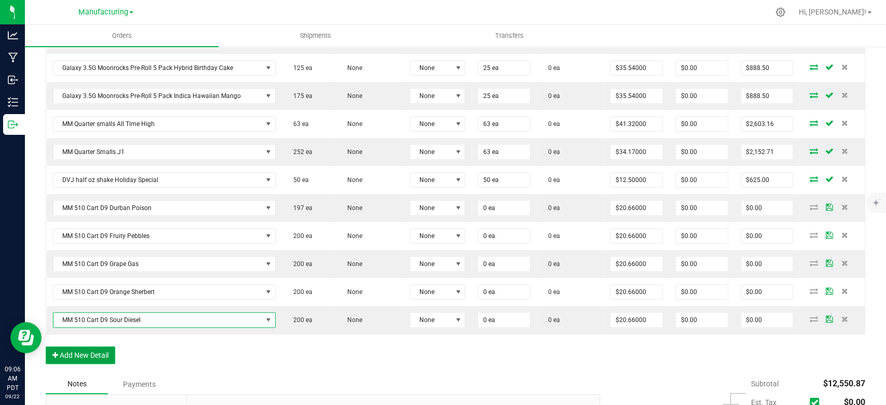
click at [84, 354] on button "Add New Detail" at bounding box center [81, 356] width 70 height 18
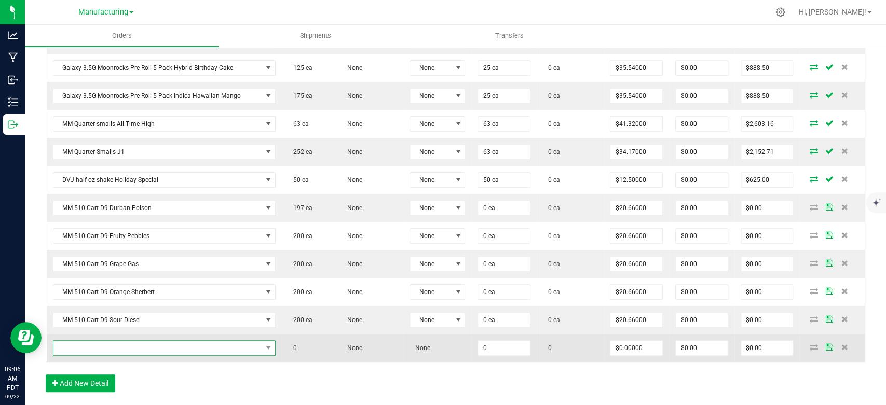
click at [87, 347] on span "NO DATA FOUND" at bounding box center [157, 348] width 209 height 15
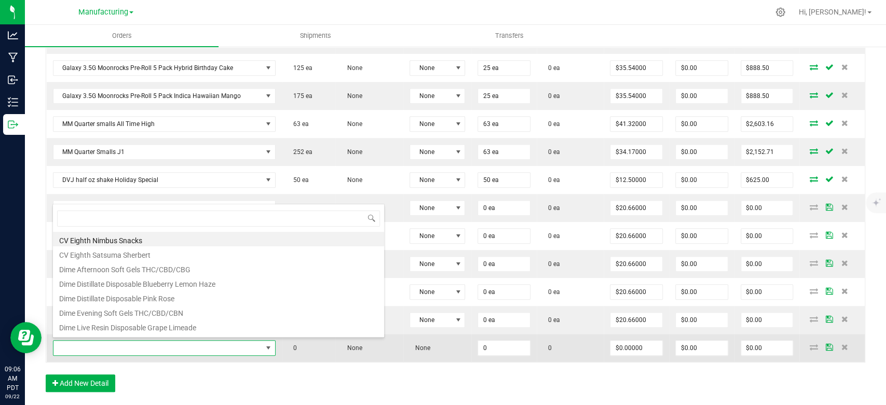
scroll to position [0, 0]
type input "d9"
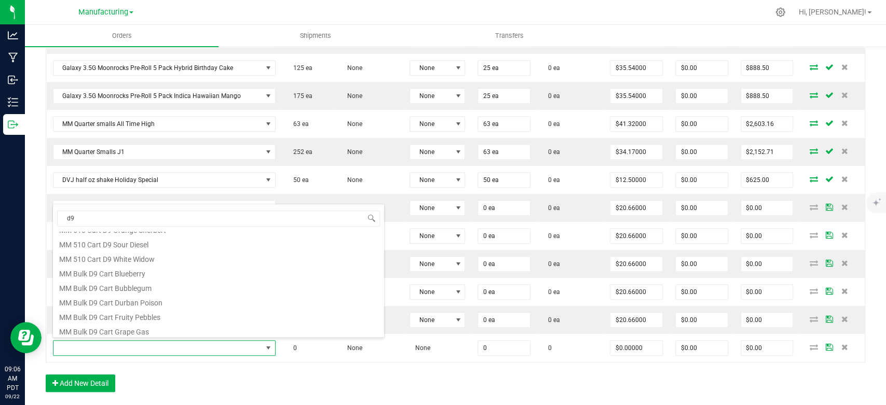
scroll to position [173, 0]
click at [152, 253] on li "MM 510 Cart D9 White Widow" at bounding box center [218, 255] width 331 height 15
type input "0 ea"
type input "$20.66000"
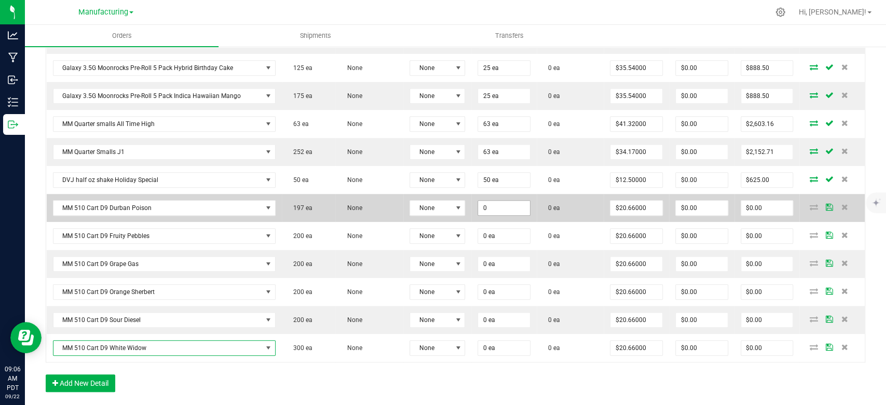
click at [494, 202] on input "0" at bounding box center [504, 208] width 52 height 15
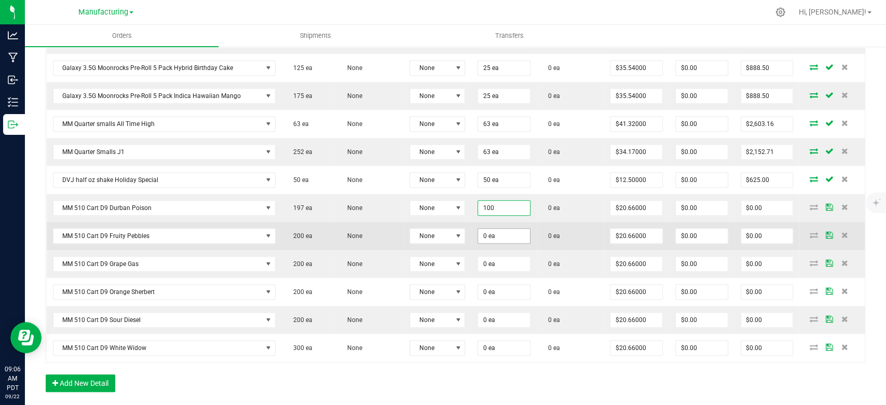
type input "100 ea"
type input "$2,066.00"
click at [489, 235] on input "0" at bounding box center [504, 236] width 52 height 15
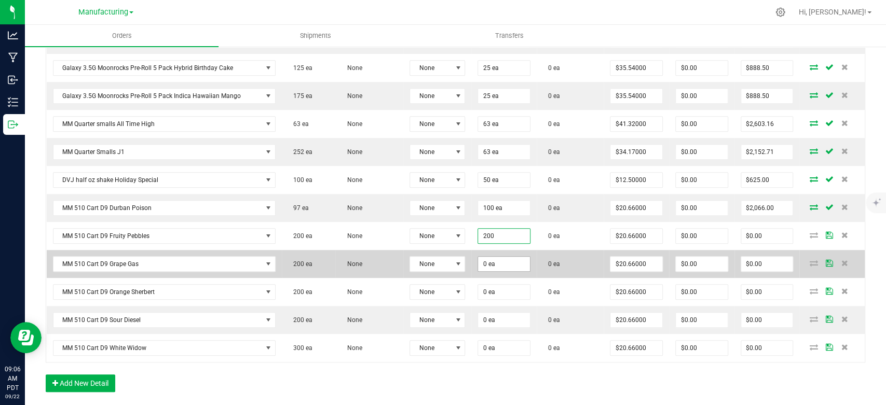
type input "200 ea"
type input "$4,132.00"
click at [492, 261] on input "0" at bounding box center [504, 264] width 52 height 15
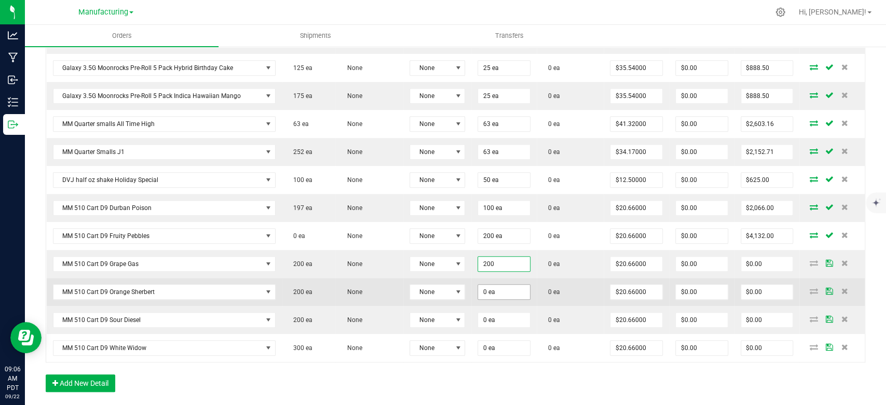
type input "200 ea"
type input "$4,132.00"
click at [497, 289] on input "0" at bounding box center [504, 292] width 52 height 15
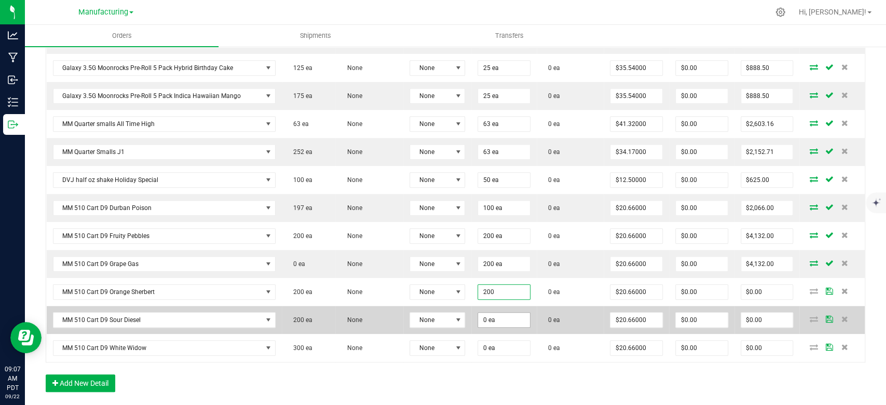
type input "200 ea"
type input "$4,132.00"
click at [499, 318] on input "0" at bounding box center [504, 320] width 52 height 15
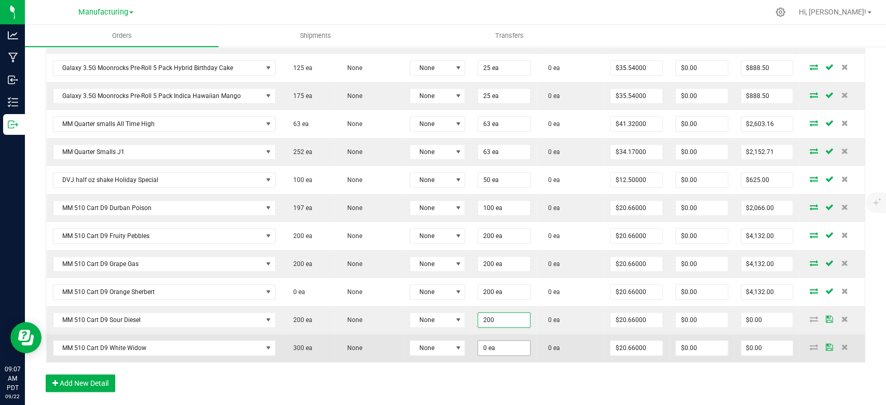
type input "200 ea"
type input "$4,132.00"
click at [502, 346] on input "0" at bounding box center [504, 348] width 52 height 15
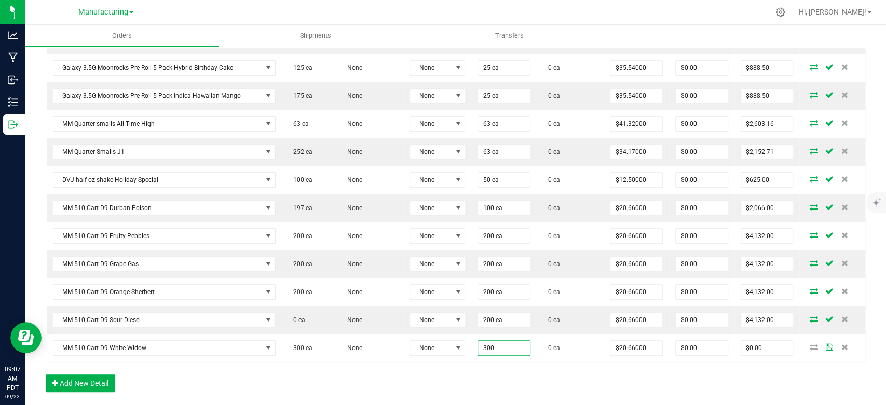
type input "300 ea"
type input "$6,198.00"
click at [508, 375] on div "Order Details Print All Labels Item Sellable Strain Lot Number Qty Ordered Qty …" at bounding box center [456, 149] width 820 height 507
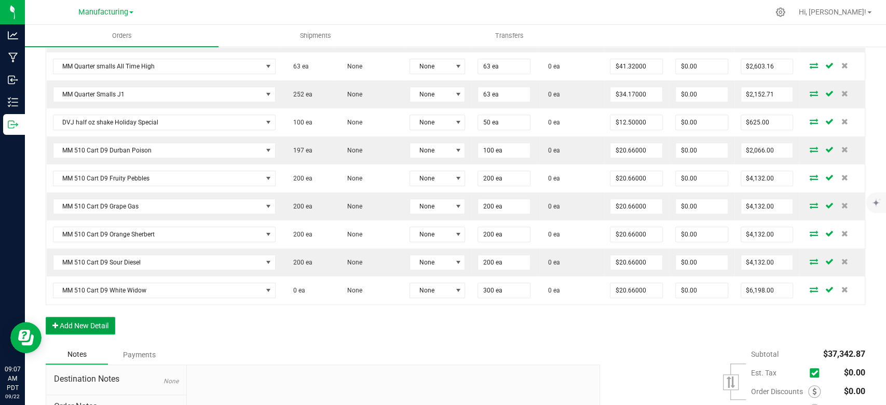
click at [81, 317] on button "Add New Detail" at bounding box center [81, 326] width 70 height 18
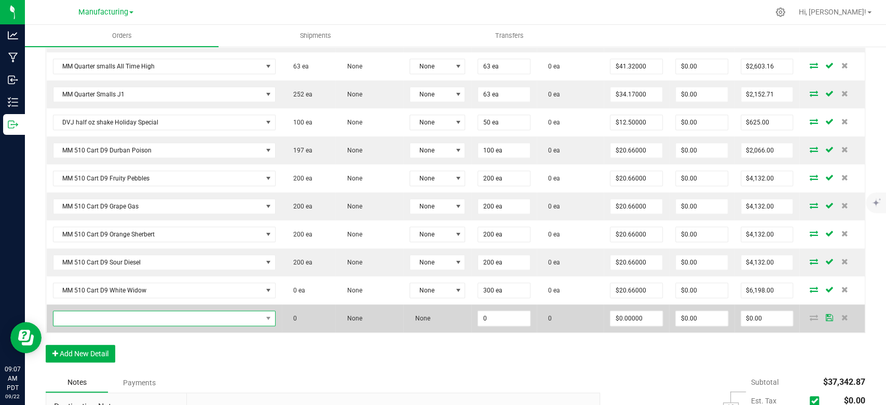
click at [82, 313] on span "NO DATA FOUND" at bounding box center [157, 318] width 209 height 15
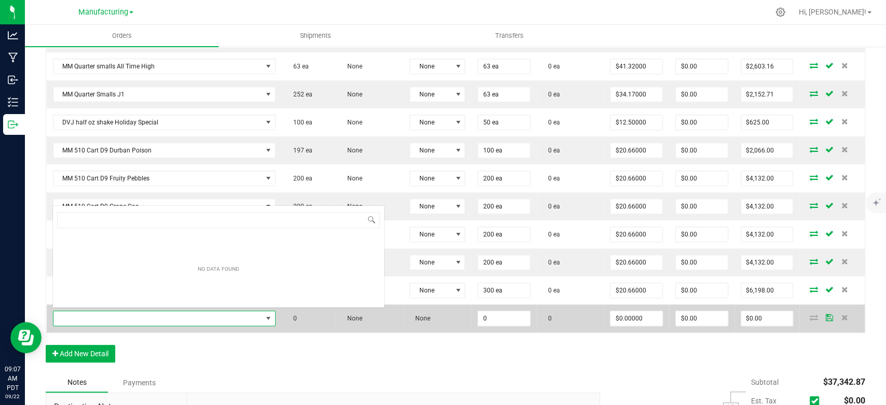
scroll to position [0, 0]
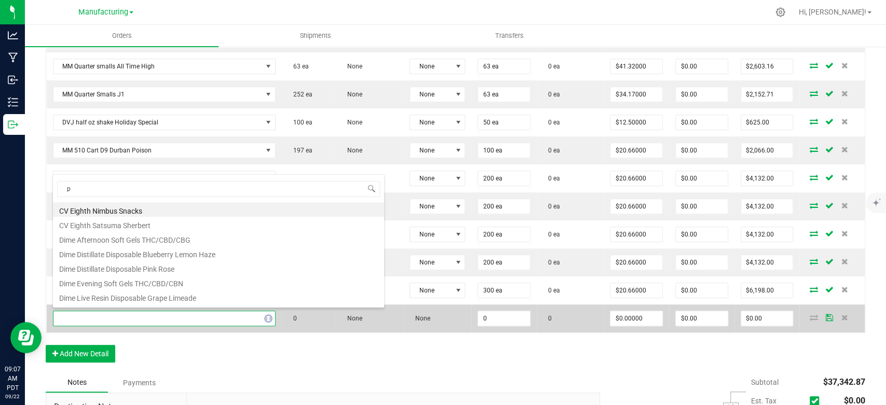
type input "pb"
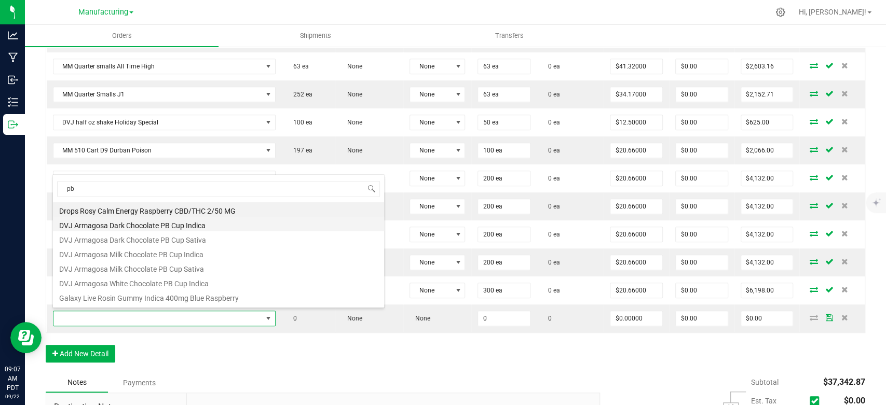
click at [137, 224] on li "DVJ Armagosa Dark Chocolate PB Cup Indica" at bounding box center [218, 224] width 331 height 15
type input "0 ea"
type input "$16.53000"
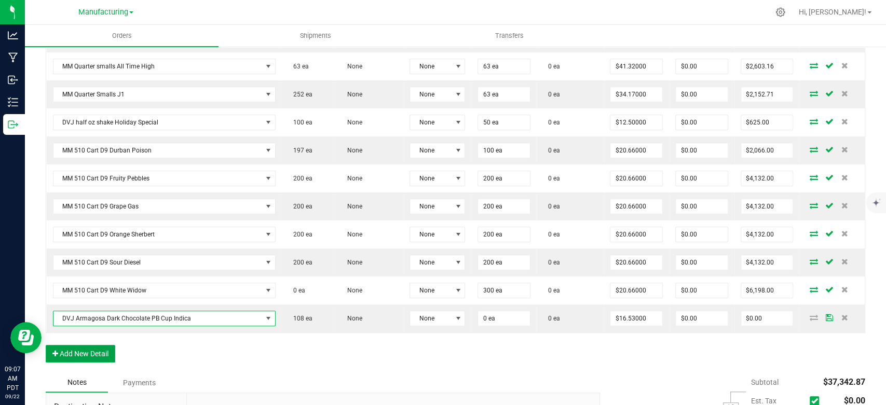
click at [93, 353] on button "Add New Detail" at bounding box center [81, 354] width 70 height 18
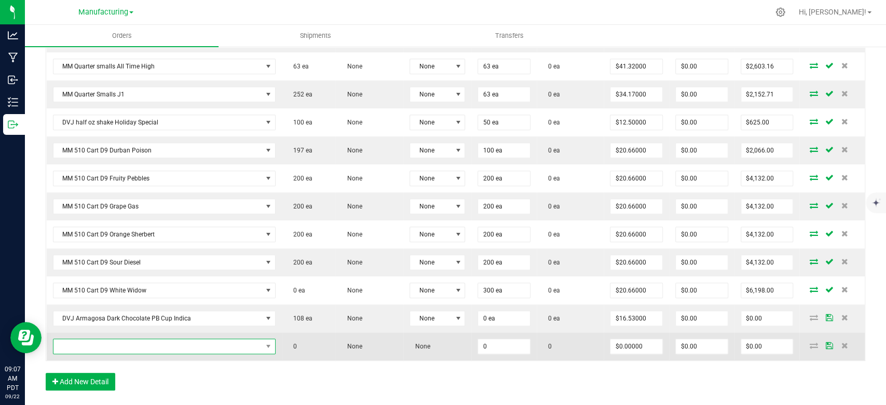
click at [96, 349] on span "NO DATA FOUND" at bounding box center [157, 346] width 209 height 15
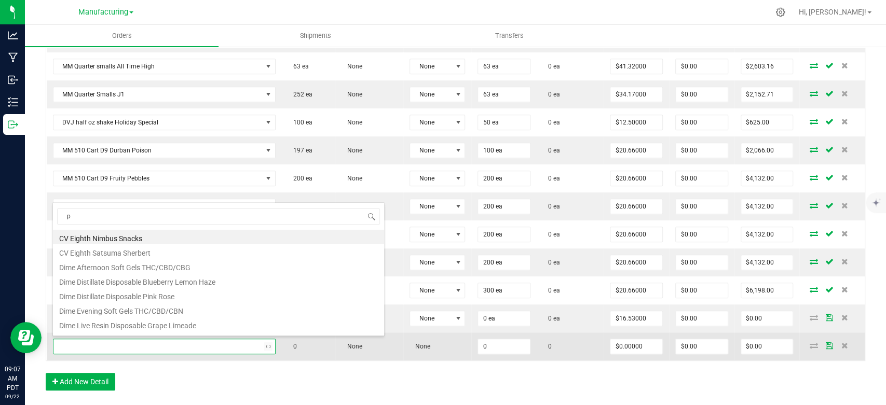
type input "pb"
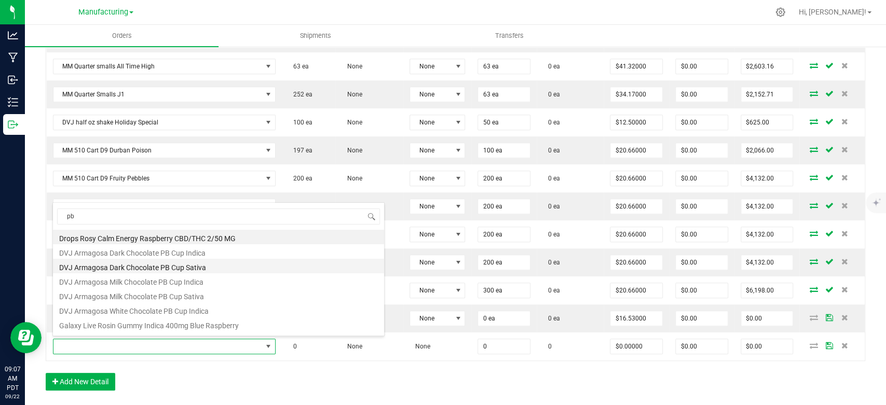
click at [140, 268] on li "DVJ Armagosa Dark Chocolate PB Cup Sativa" at bounding box center [218, 266] width 331 height 15
type input "0 ea"
type input "$16.53000"
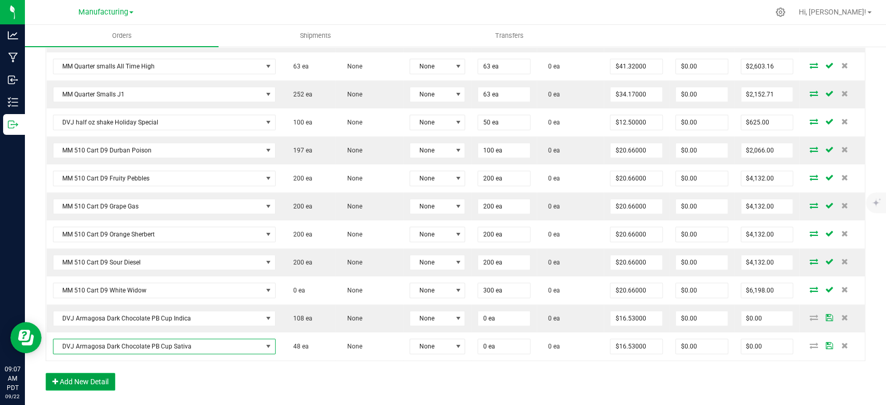
click at [81, 375] on button "Add New Detail" at bounding box center [81, 382] width 70 height 18
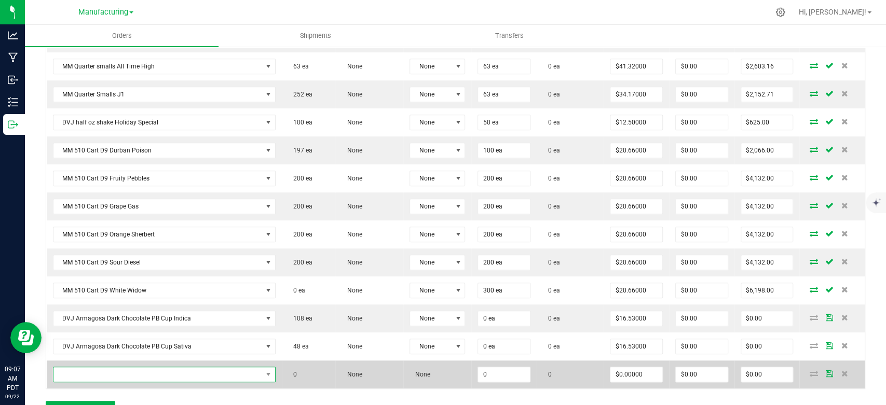
click at [86, 370] on span "NO DATA FOUND" at bounding box center [157, 374] width 209 height 15
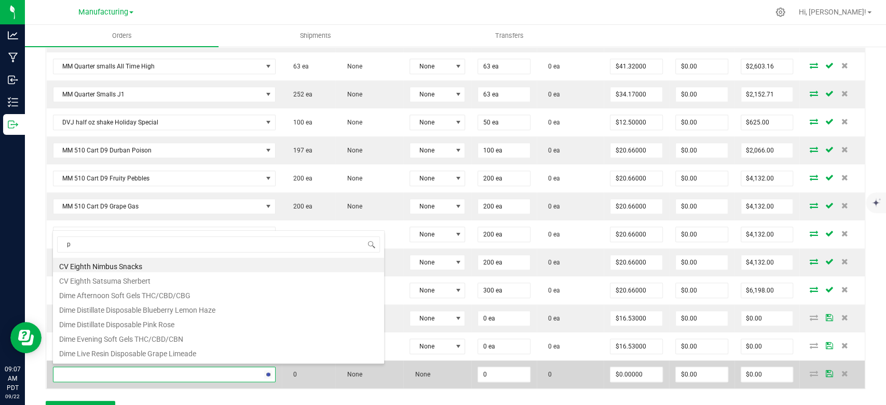
type input "pb"
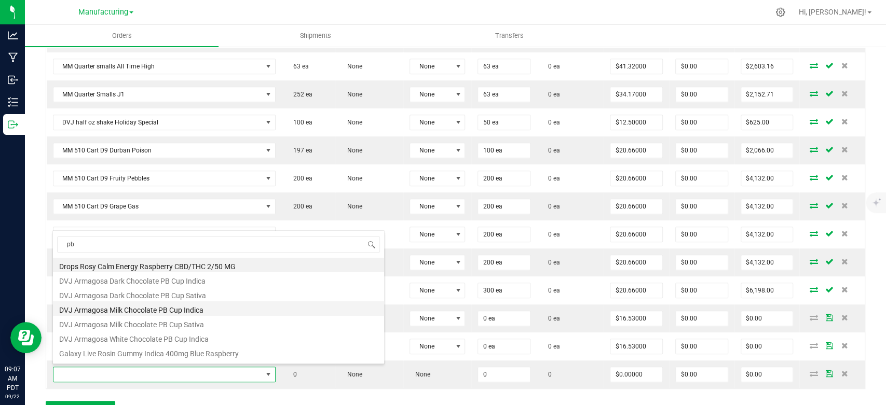
click at [174, 313] on li "DVJ Armagosa Milk Chocolate PB Cup Indica" at bounding box center [218, 309] width 331 height 15
type input "0 ea"
type input "$16.53000"
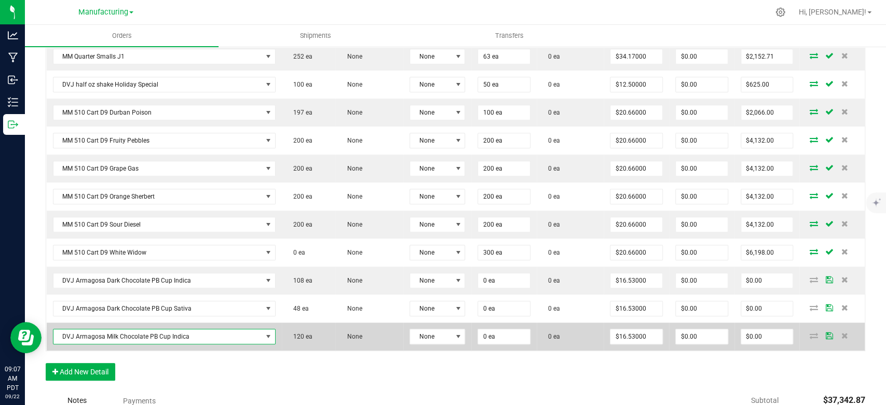
scroll to position [519, 0]
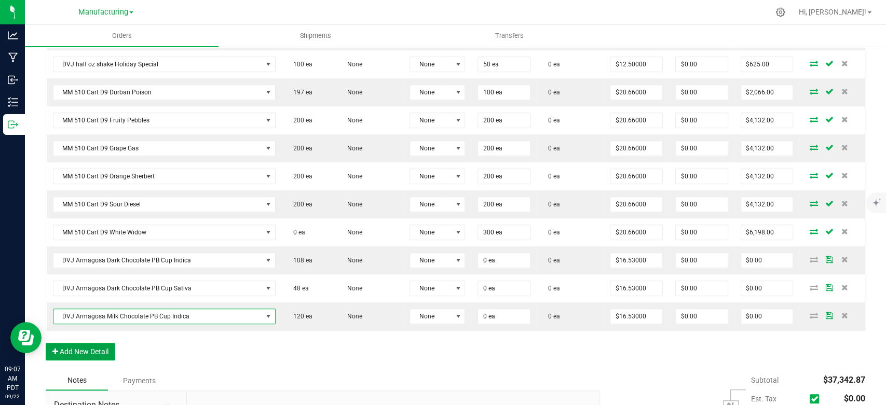
click at [91, 352] on button "Add New Detail" at bounding box center [81, 352] width 70 height 18
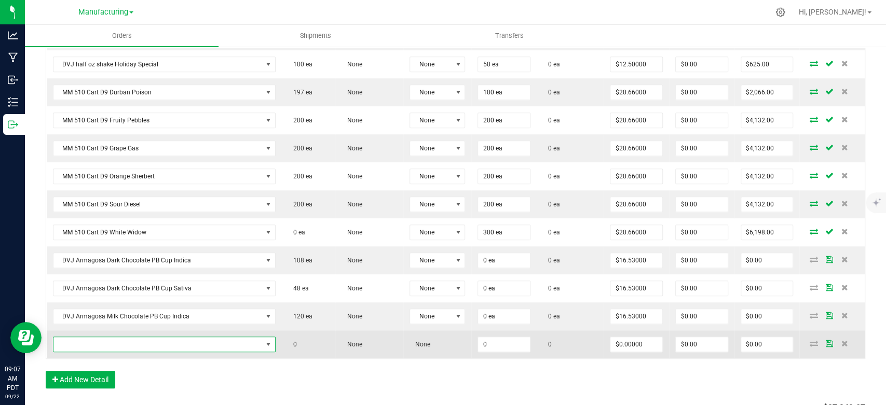
click at [99, 344] on span "NO DATA FOUND" at bounding box center [157, 344] width 209 height 15
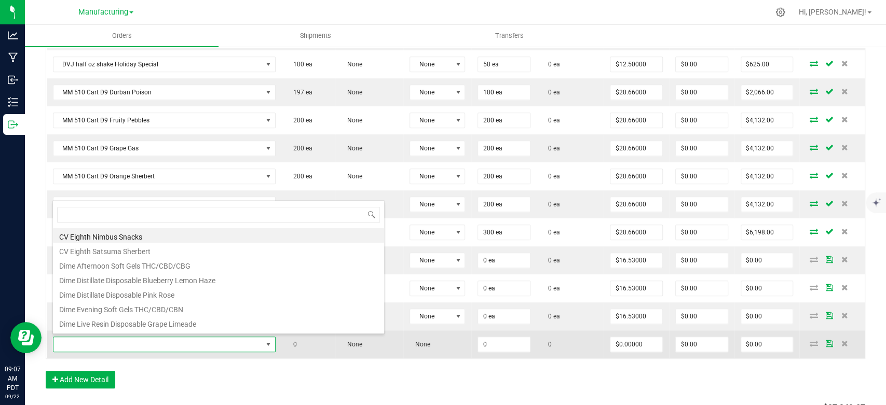
scroll to position [15, 218]
type input "pb"
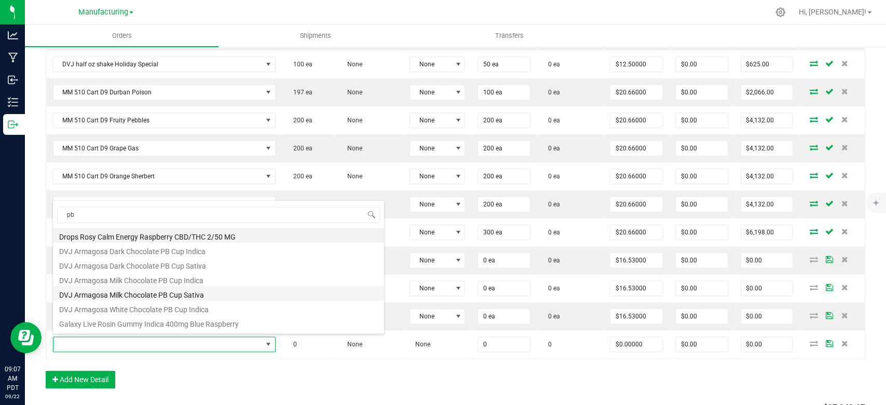
click at [207, 293] on li "DVJ Armagosa Milk Chocolate PB Cup Sativa" at bounding box center [218, 294] width 331 height 15
type input "0 ea"
type input "$16.53000"
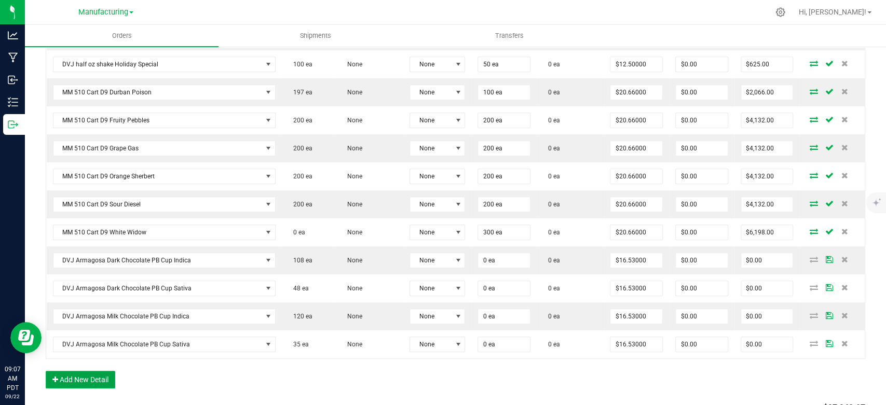
click at [91, 377] on button "Add New Detail" at bounding box center [81, 380] width 70 height 18
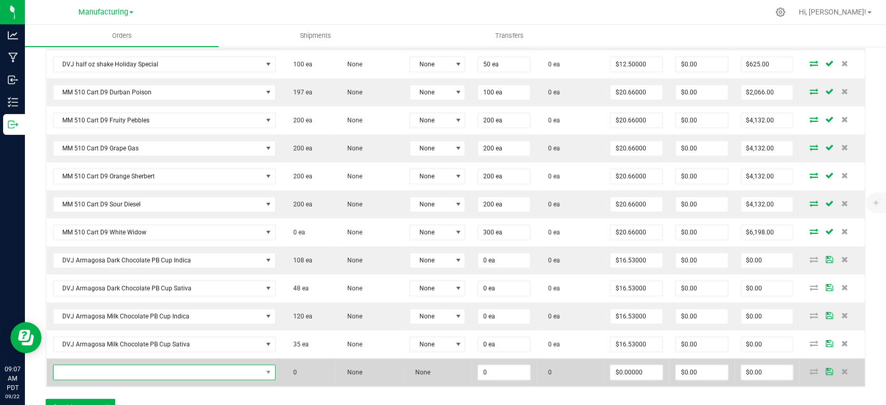
click at [99, 373] on span "NO DATA FOUND" at bounding box center [157, 372] width 209 height 15
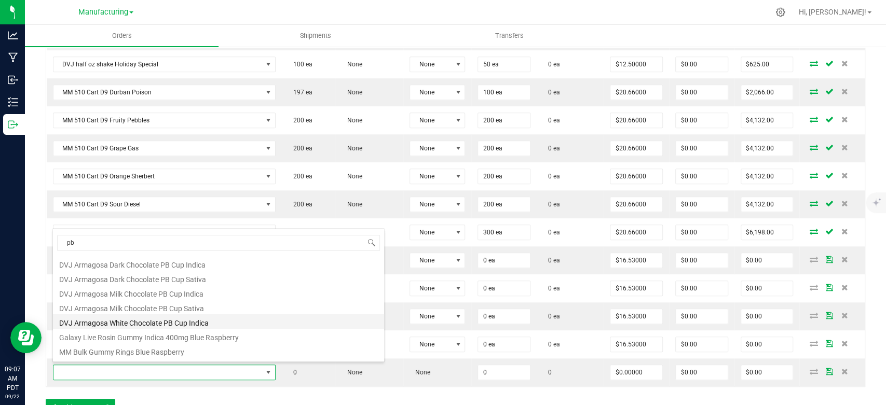
scroll to position [27, 0]
type input "p"
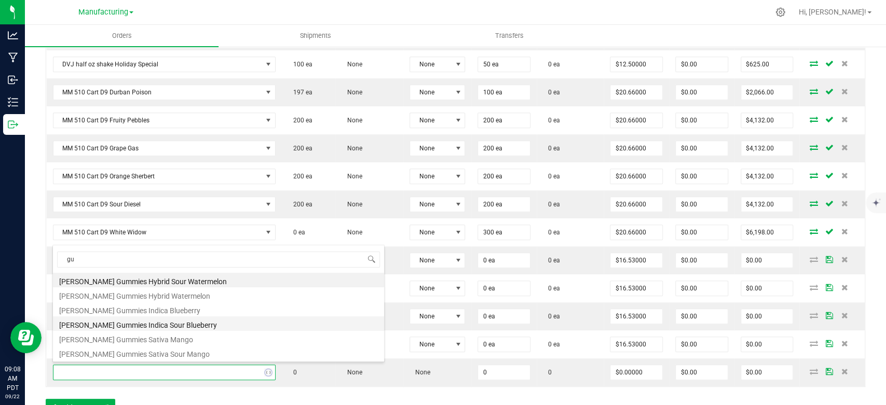
type input "g"
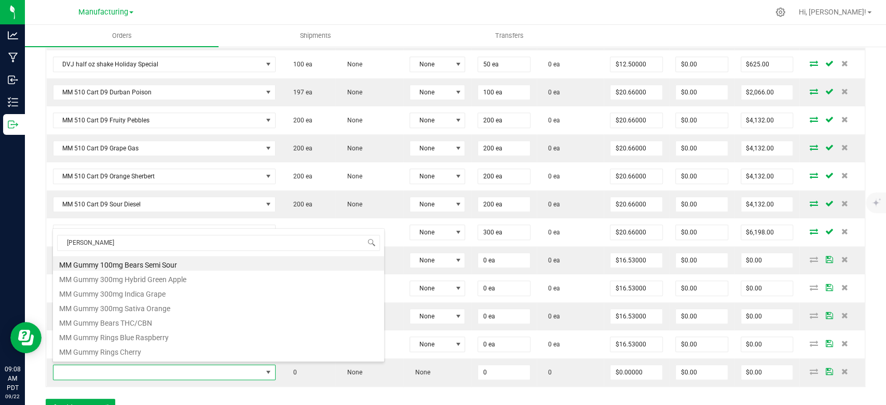
type input "mm gummy"
click at [510, 398] on div "Order Details Print All Labels Item Sellable Strain Lot Number Qty Ordered Qty …" at bounding box center [456, 103] width 820 height 647
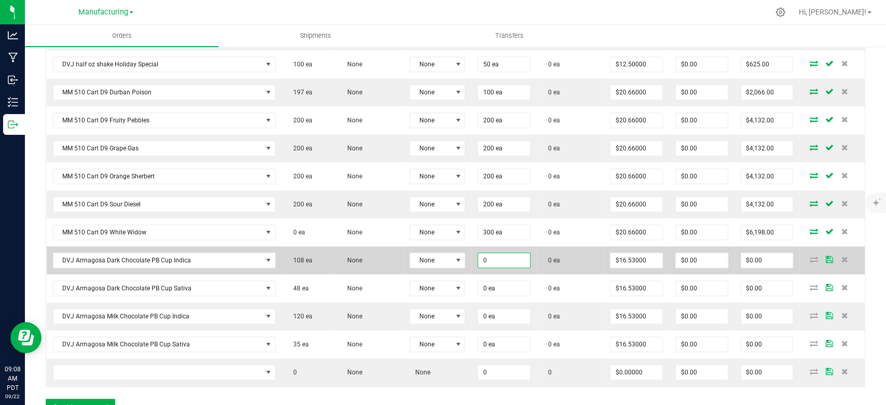
click at [516, 258] on input "0" at bounding box center [504, 260] width 52 height 15
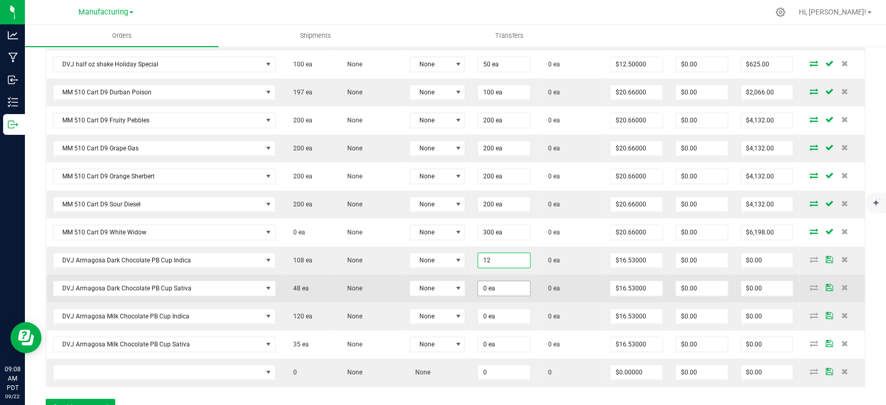
type input "12 ea"
type input "$198.36"
click at [506, 290] on input "0" at bounding box center [504, 288] width 52 height 15
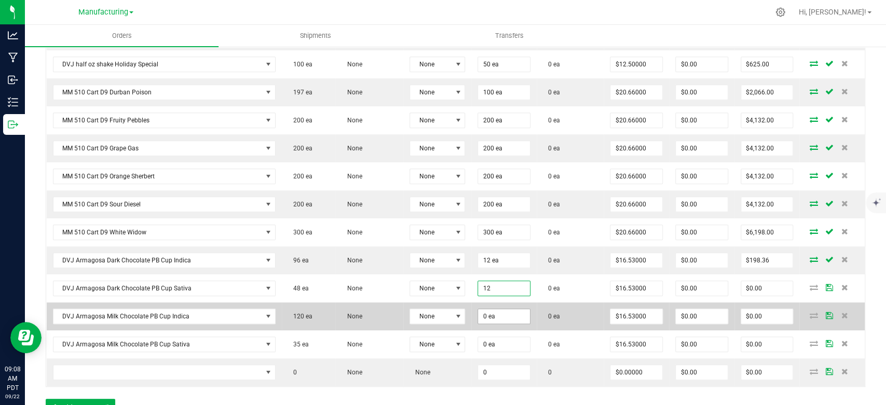
type input "12 ea"
type input "$198.36"
click at [498, 318] on input "0" at bounding box center [504, 316] width 52 height 15
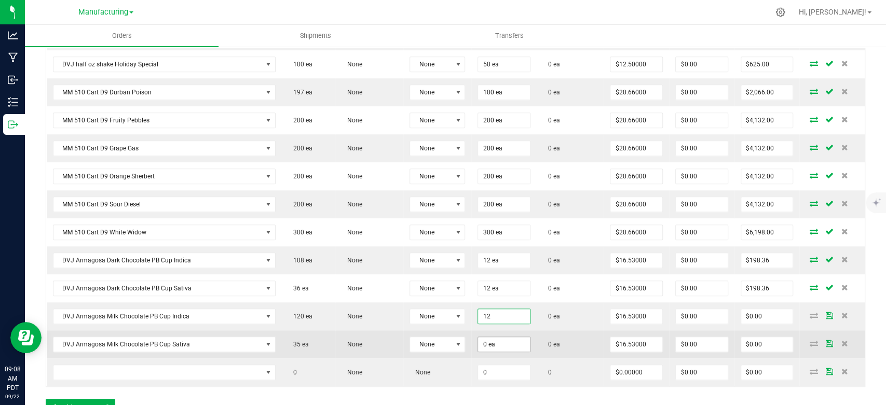
type input "12 ea"
type input "$198.36"
click at [496, 339] on input "0" at bounding box center [504, 344] width 52 height 15
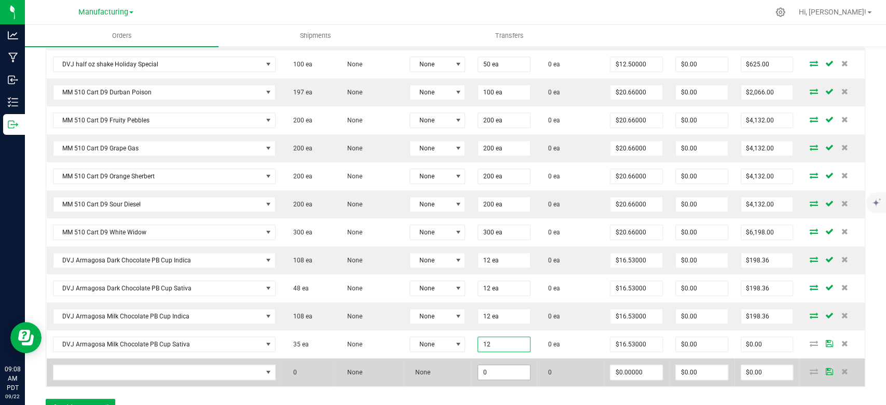
type input "12 ea"
type input "$198.36"
click at [498, 373] on input "0" at bounding box center [504, 372] width 52 height 15
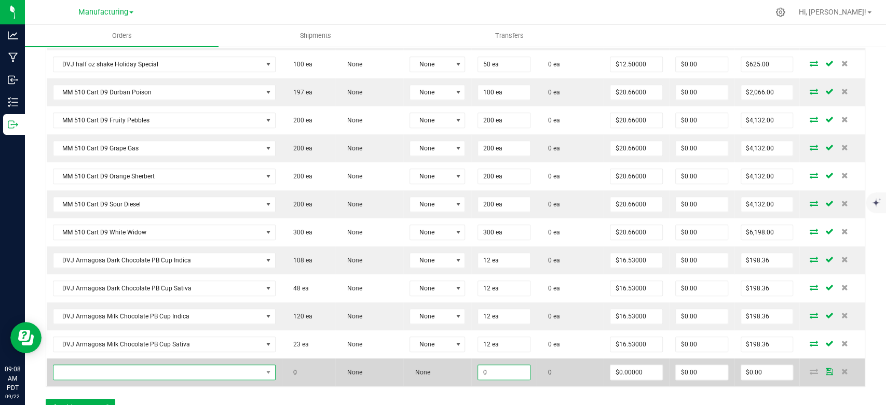
click at [212, 368] on span "NO DATA FOUND" at bounding box center [157, 372] width 209 height 15
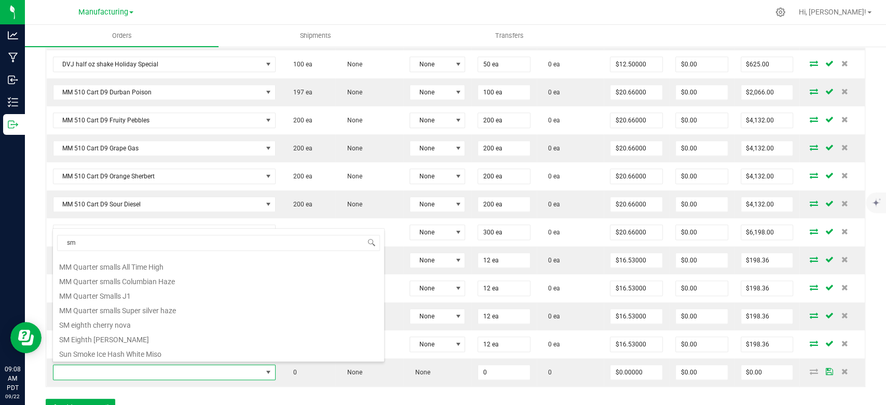
scroll to position [0, 0]
type input "s"
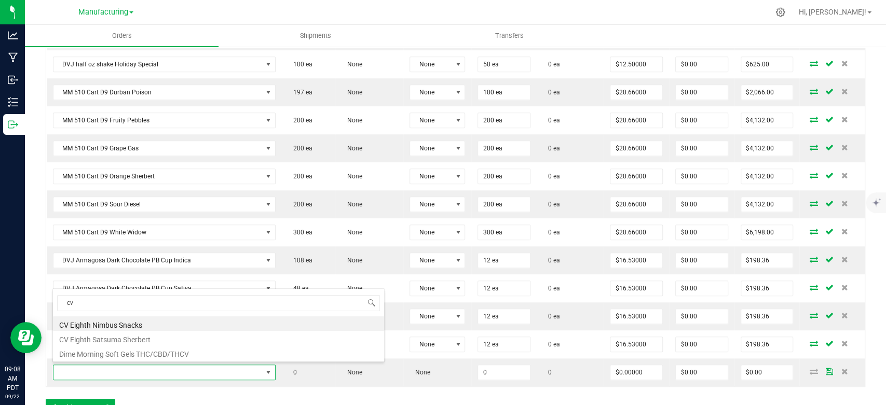
type input "c"
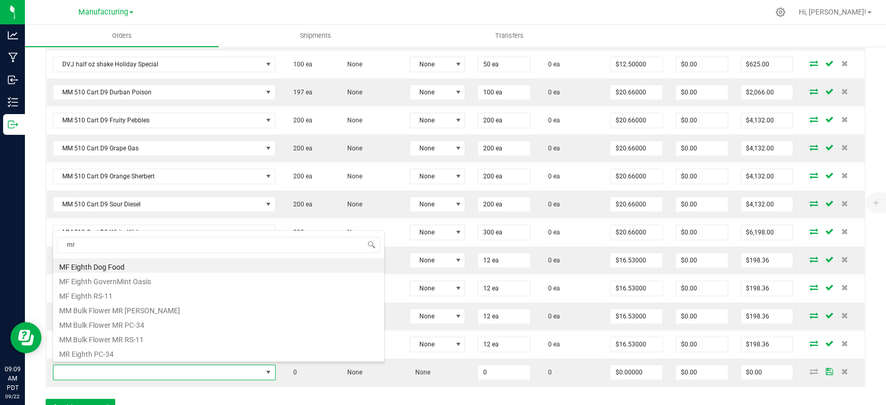
type input "m"
type input "[PERSON_NAME]"
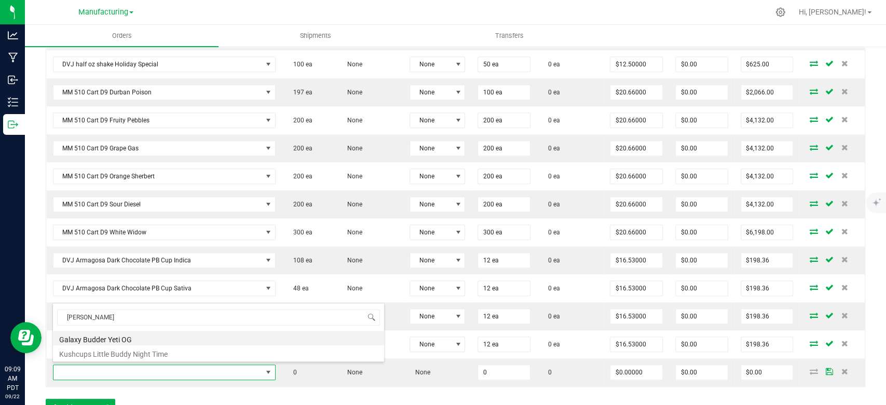
click at [231, 339] on li "Galaxy Budder Yeti OG" at bounding box center [218, 338] width 331 height 15
type input "0 ea"
type input "$23.14000"
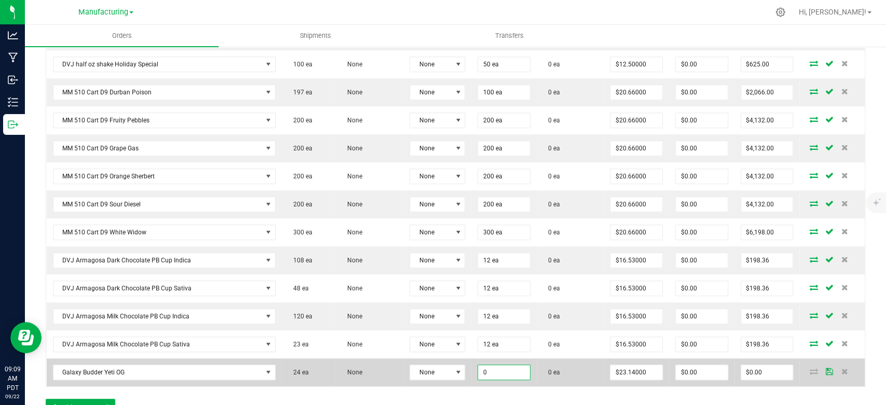
click at [498, 365] on input "0" at bounding box center [504, 372] width 52 height 15
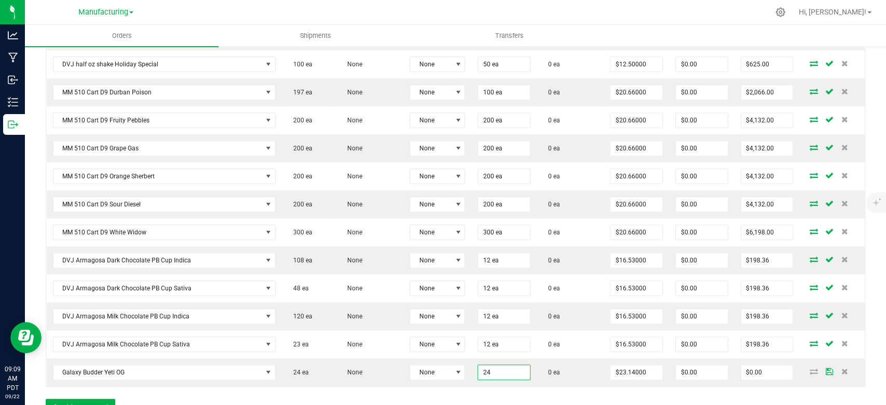
type input "24 ea"
type input "$555.36"
click at [510, 399] on div "Order Details Print All Labels Item Sellable Strain Lot Number Qty Ordered Qty …" at bounding box center [456, 103] width 820 height 647
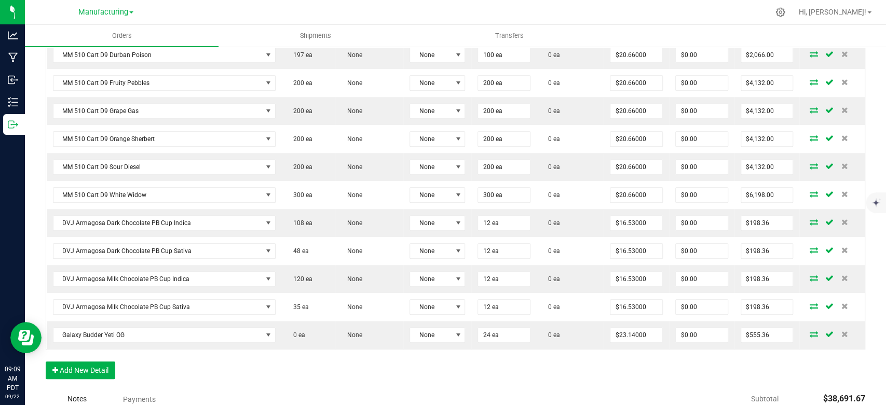
scroll to position [577, 0]
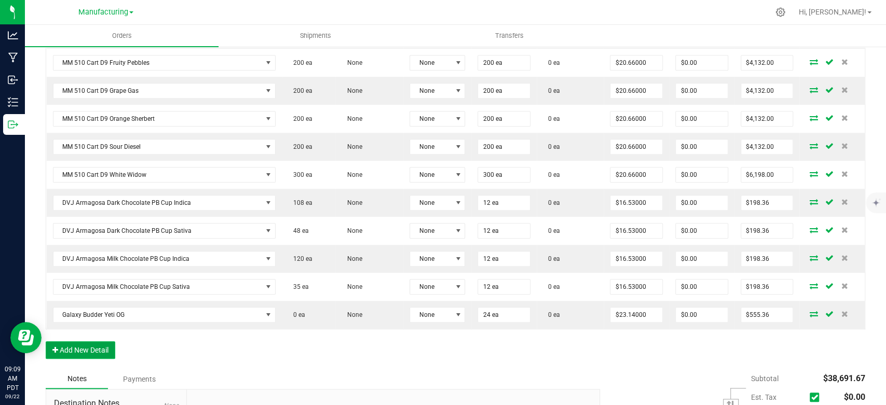
click at [85, 347] on button "Add New Detail" at bounding box center [81, 351] width 70 height 18
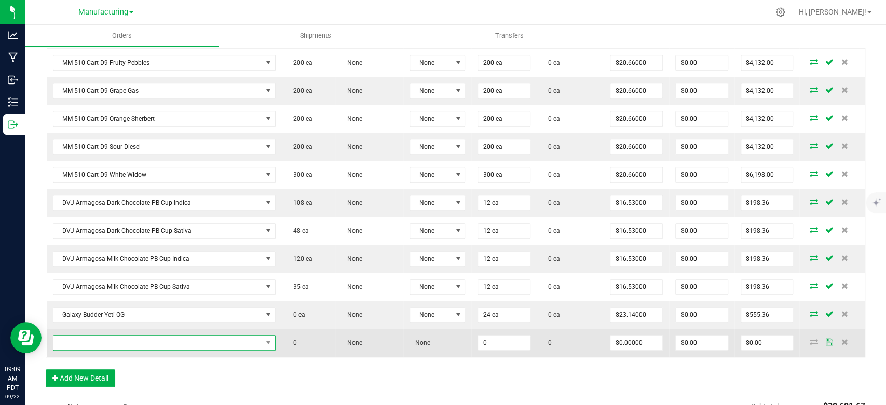
click at [87, 340] on span "NO DATA FOUND" at bounding box center [157, 343] width 209 height 15
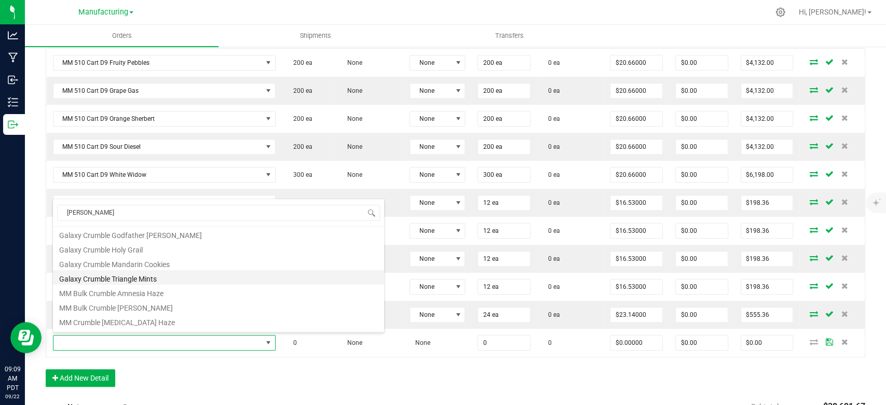
scroll to position [26, 0]
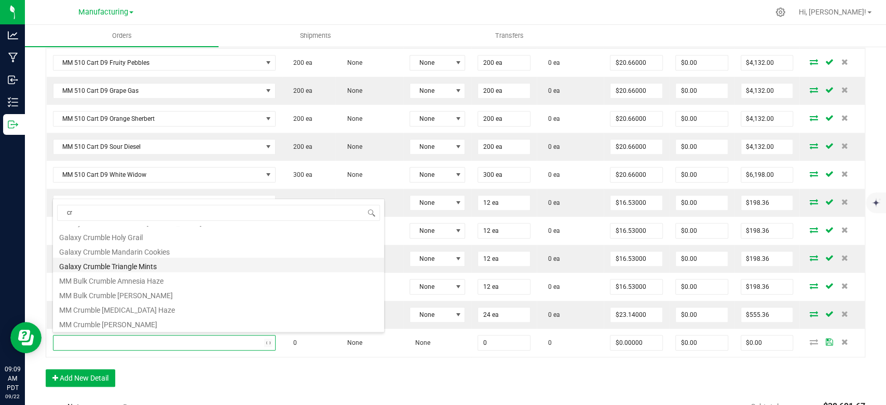
type input "c"
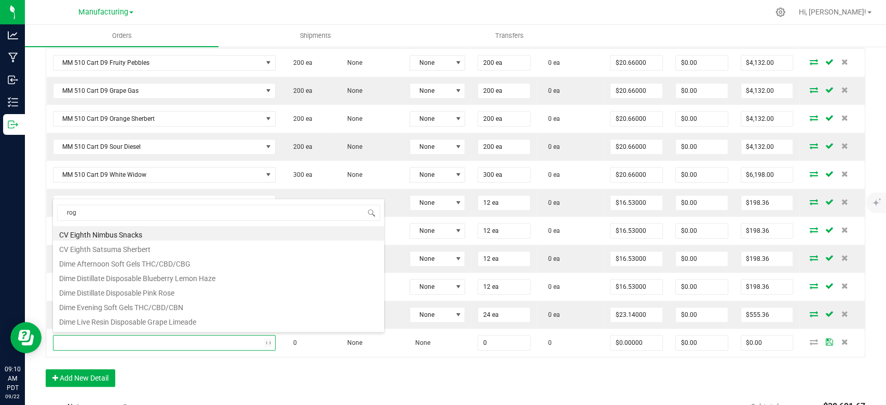
type input "rogu"
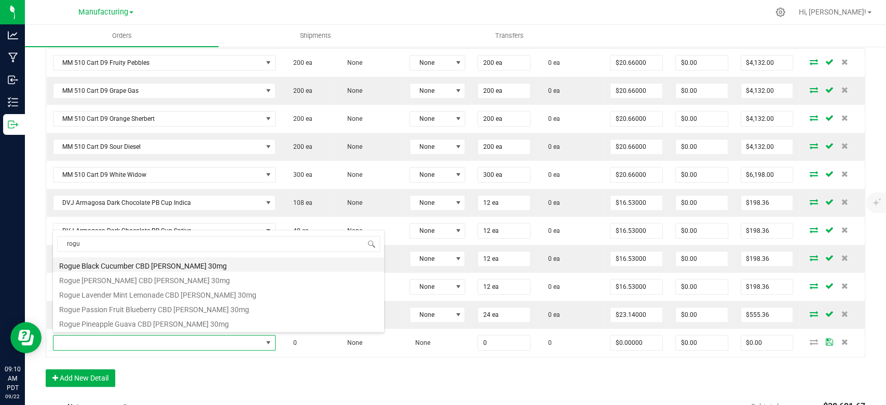
click at [175, 261] on li "Rogue Black Cucumber CBD [PERSON_NAME] 30mg" at bounding box center [218, 264] width 331 height 15
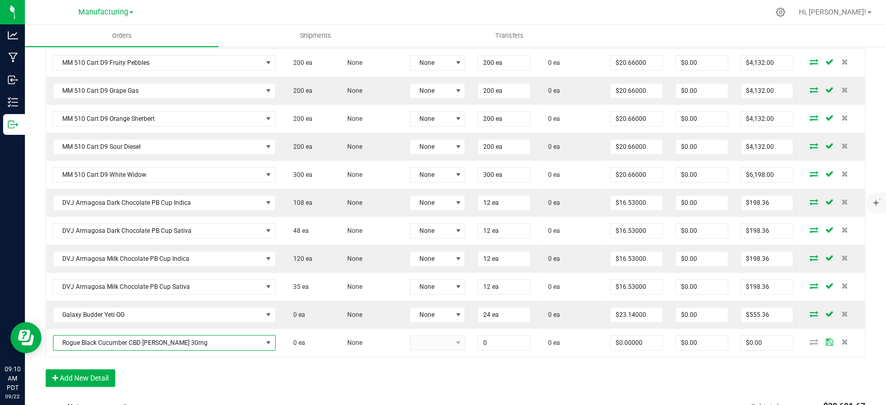
type input "0 ea"
type input "$8.39000"
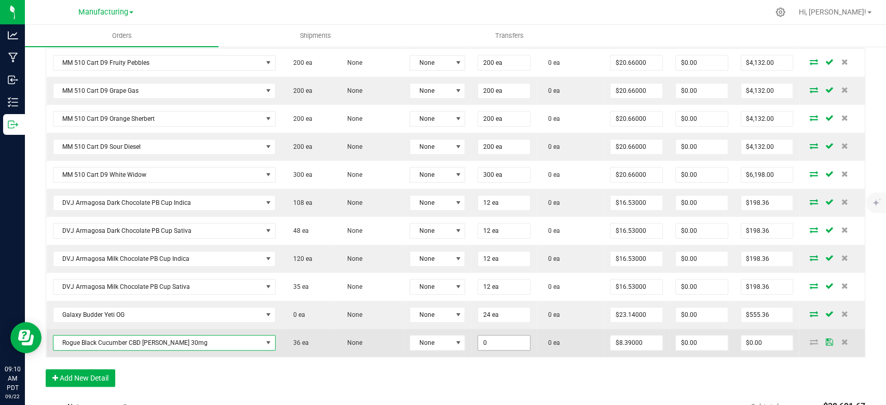
click at [497, 338] on input "0" at bounding box center [504, 343] width 52 height 15
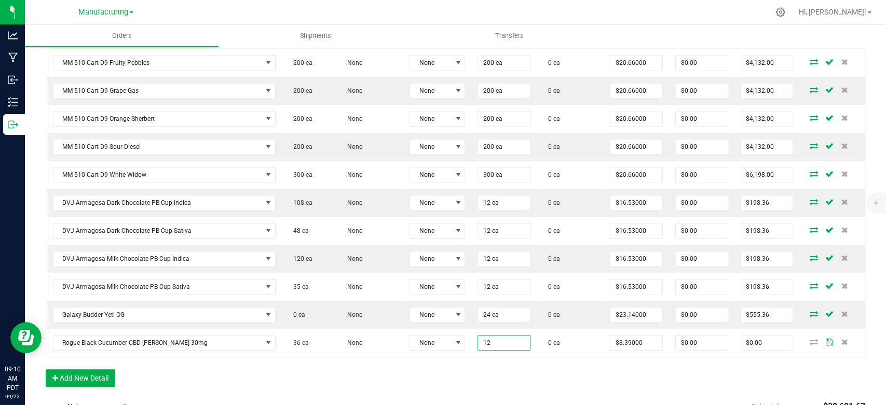
type input "12 ea"
type input "$100.68"
click at [448, 364] on div "Order Details Print All Labels Item Sellable Strain Lot Number Qty Ordered Qty …" at bounding box center [456, 59] width 820 height 675
click at [76, 373] on button "Add New Detail" at bounding box center [81, 379] width 70 height 18
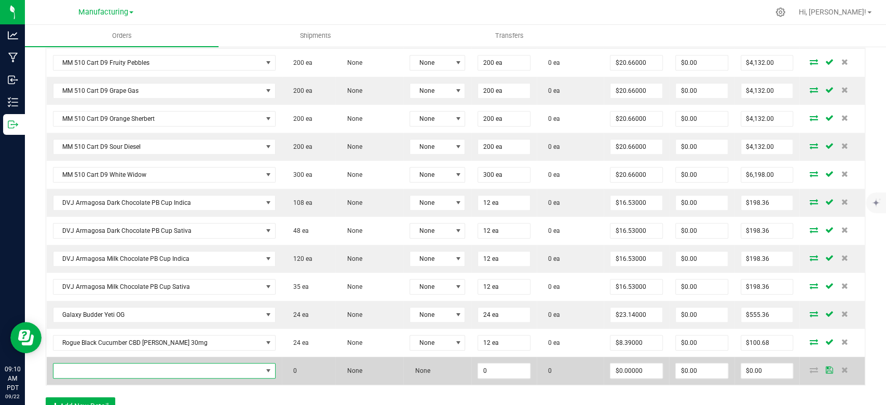
click at [99, 371] on span "NO DATA FOUND" at bounding box center [157, 371] width 209 height 15
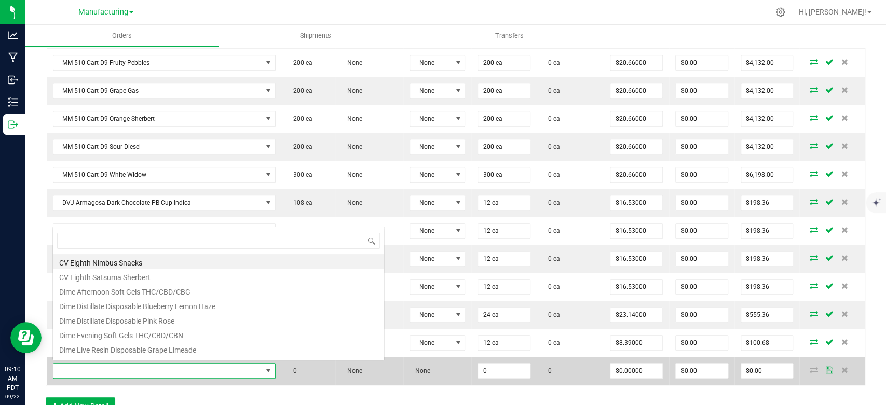
scroll to position [15, 218]
type input "rogu"
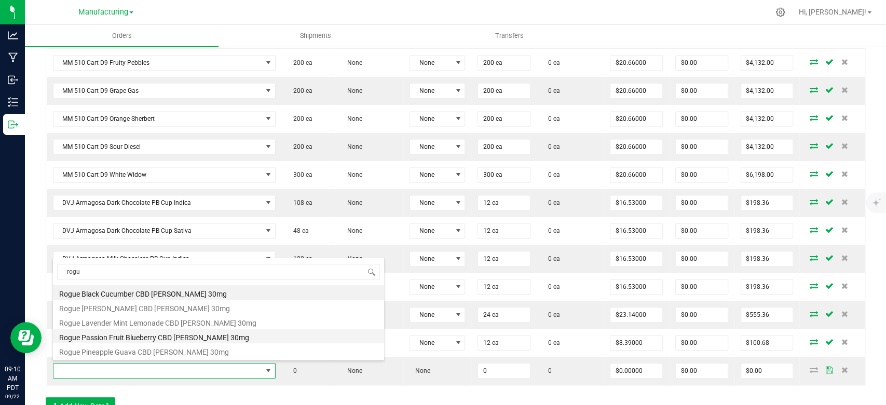
click at [112, 336] on li "Rogue Passion Fruit Blueberry CBD [PERSON_NAME] 30mg" at bounding box center [218, 336] width 331 height 15
type input "0 ea"
type input "$8.39000"
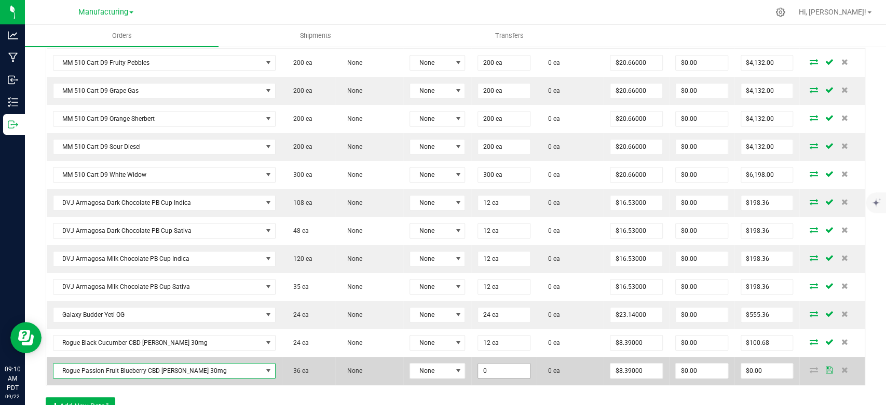
click at [519, 367] on input "0" at bounding box center [504, 371] width 52 height 15
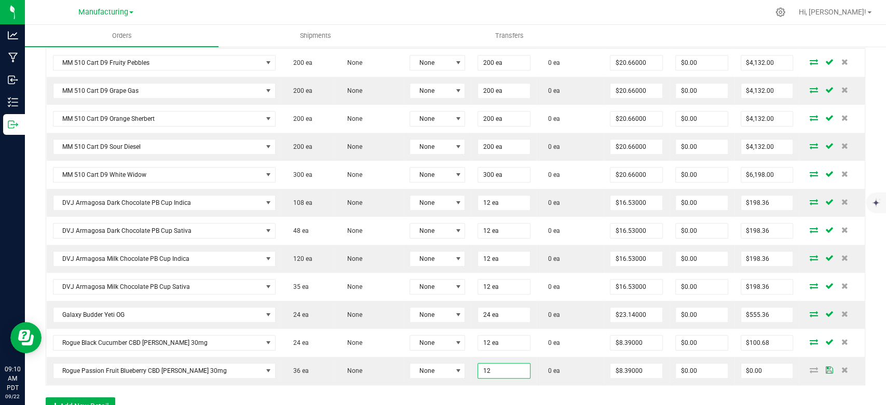
type input "12 ea"
type input "$100.68"
click at [519, 398] on div "Order Details Print All Labels Item Sellable Strain Lot Number Qty Ordered Qty …" at bounding box center [456, 73] width 820 height 703
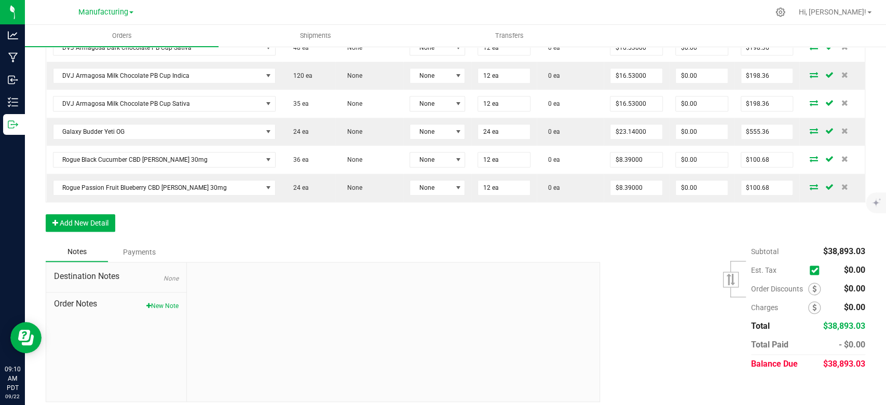
scroll to position [763, 0]
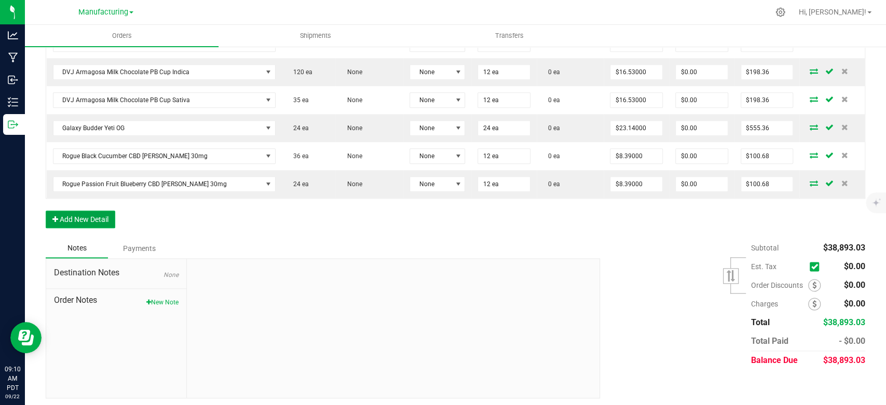
click at [99, 215] on button "Add New Detail" at bounding box center [81, 220] width 70 height 18
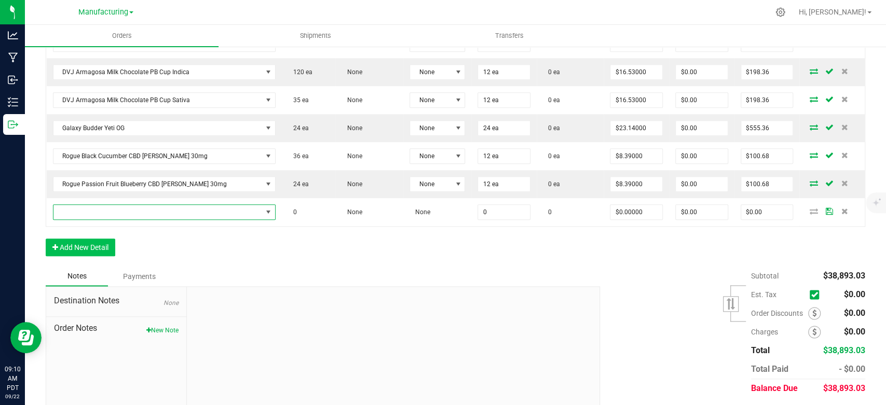
click at [106, 208] on span "NO DATA FOUND" at bounding box center [157, 212] width 209 height 15
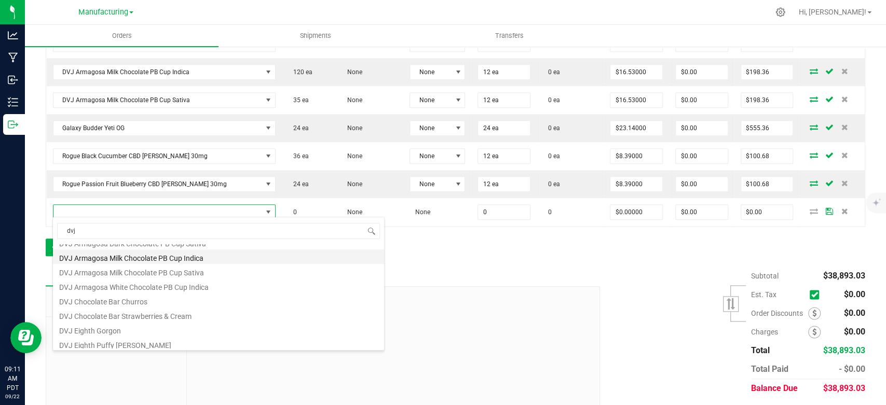
scroll to position [58, 0]
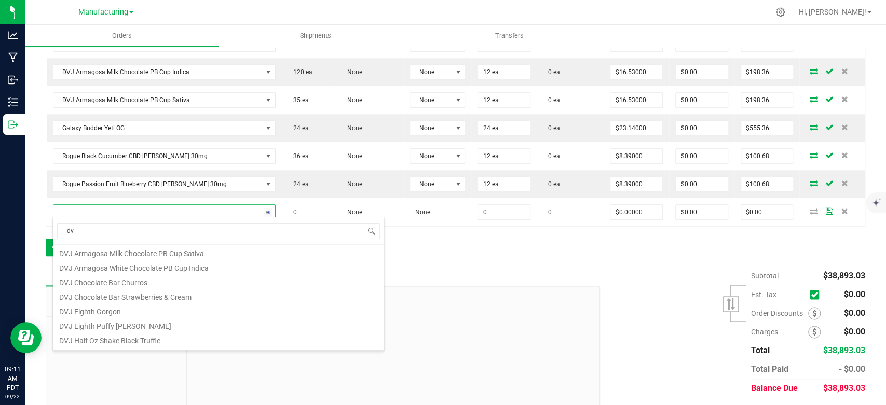
type input "d"
type input "fso"
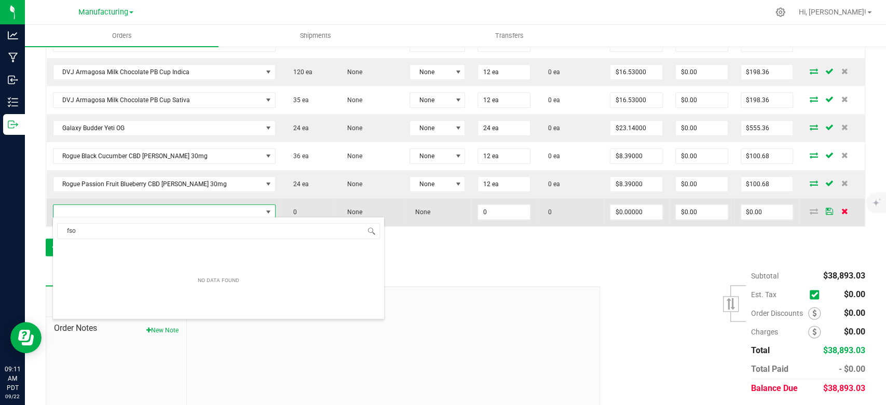
click at [840, 209] on span at bounding box center [845, 211] width 16 height 6
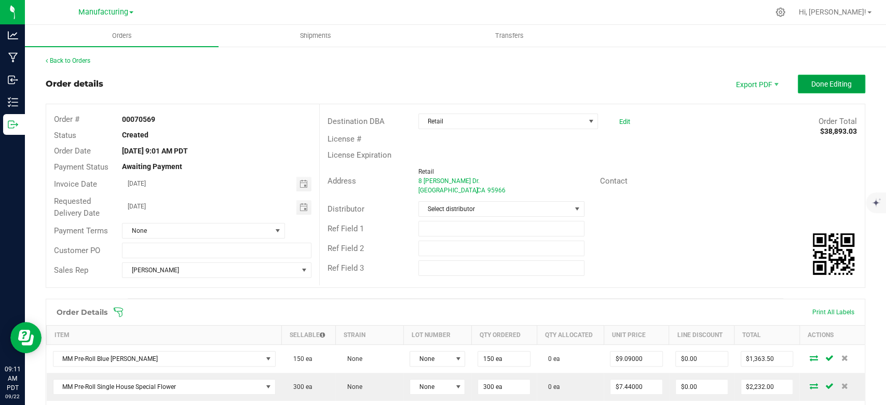
click at [826, 88] on span "Done Editing" at bounding box center [831, 84] width 40 height 8
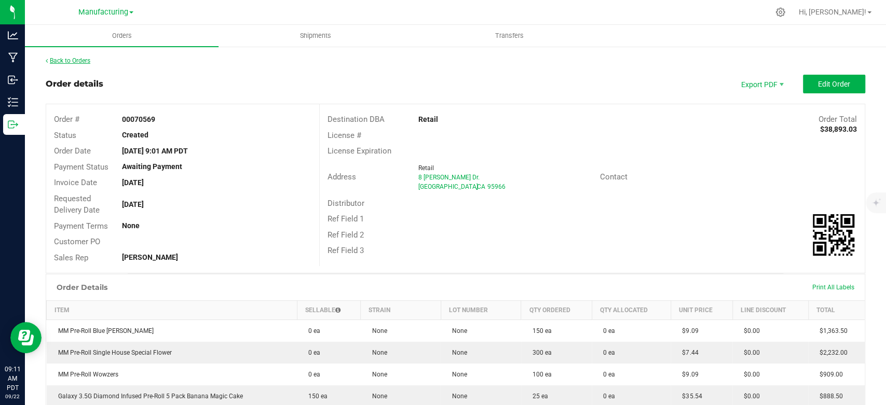
click at [71, 60] on link "Back to Orders" at bounding box center [68, 60] width 45 height 7
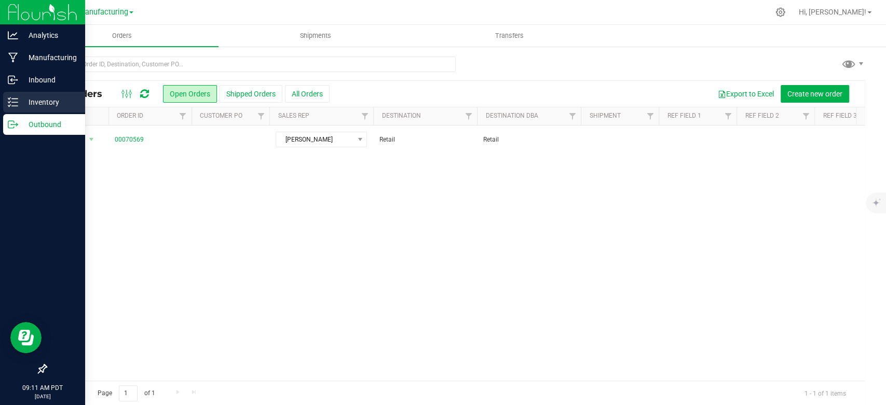
click at [56, 100] on p "Inventory" at bounding box center [49, 102] width 62 height 12
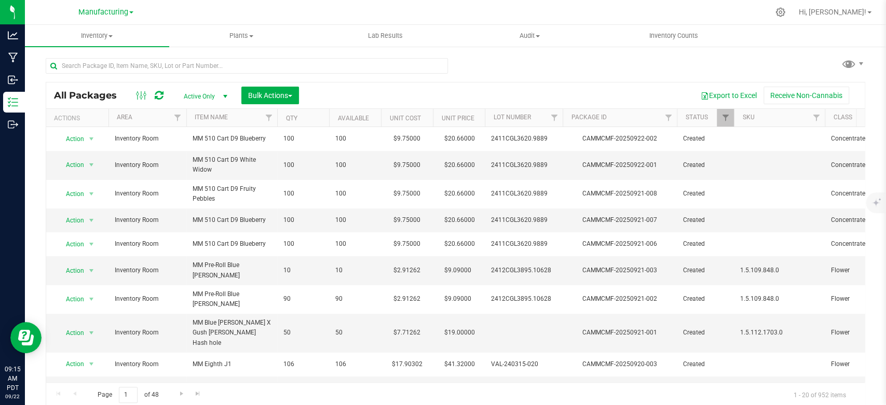
click at [448, 84] on div "All Packages Active Only Active Only Lab Samples Locked All Bulk Actions Add to…" at bounding box center [455, 96] width 819 height 26
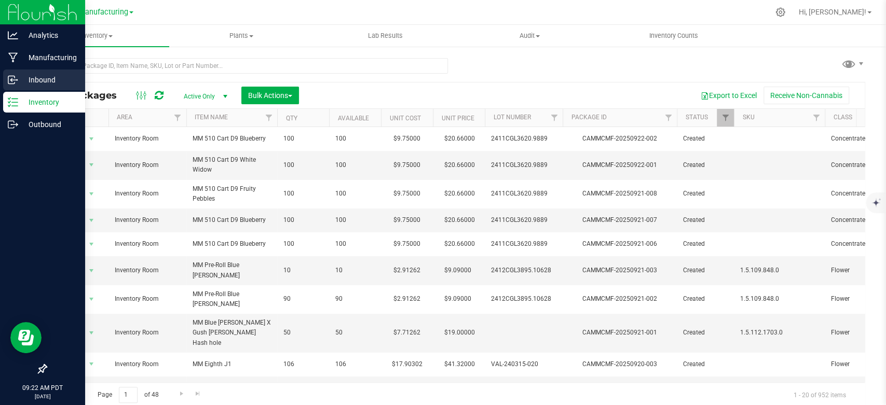
click at [0, 70] on link "Inbound" at bounding box center [42, 81] width 85 height 22
